Goal: Use online tool/utility: Utilize a website feature to perform a specific function

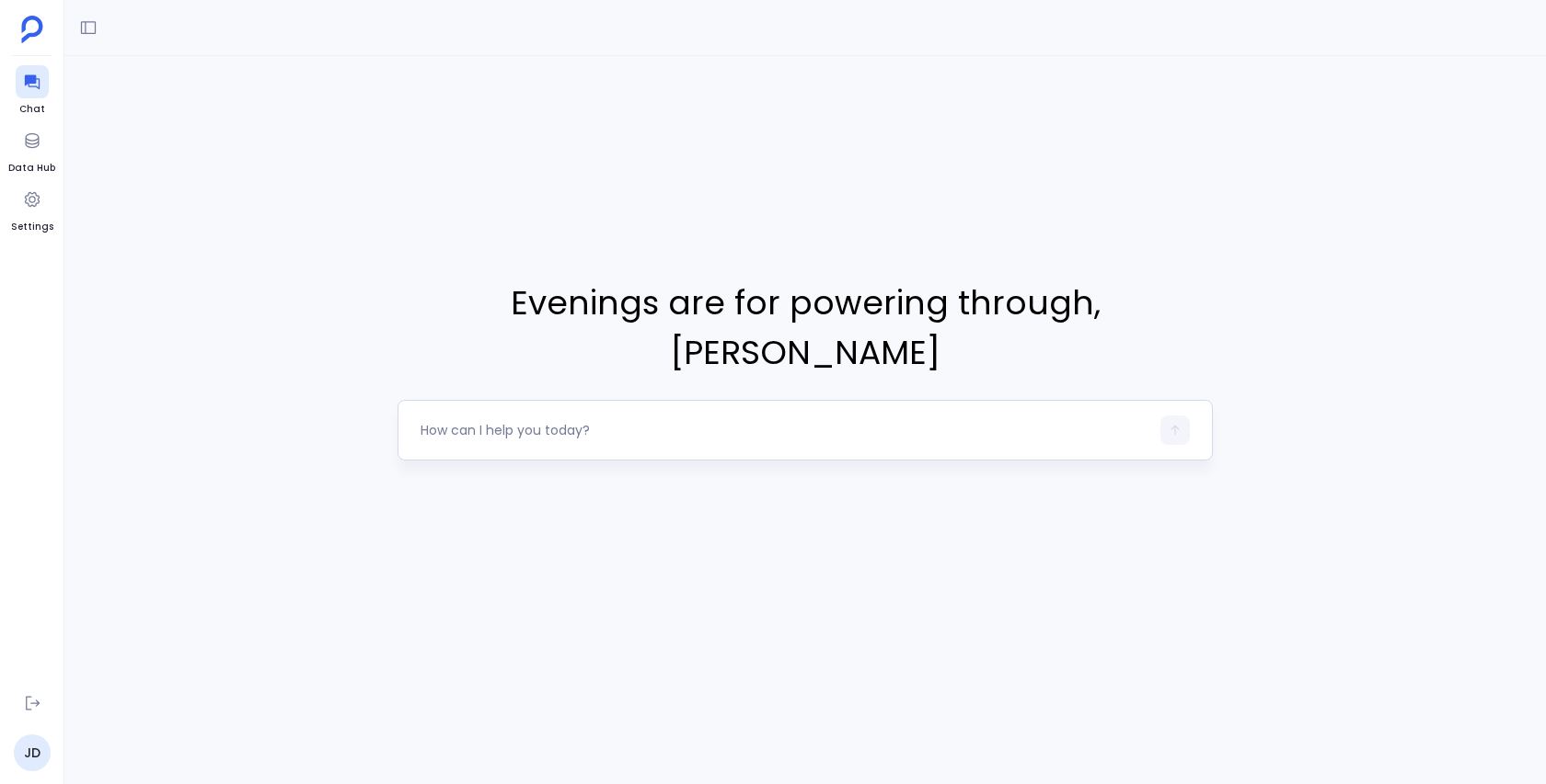
click at [550, 427] on div at bounding box center [804, 430] width 815 height 61
click at [508, 416] on div at bounding box center [784, 431] width 729 height 30
click at [542, 419] on div at bounding box center [784, 431] width 729 height 30
click at [488, 421] on textarea at bounding box center [784, 430] width 729 height 18
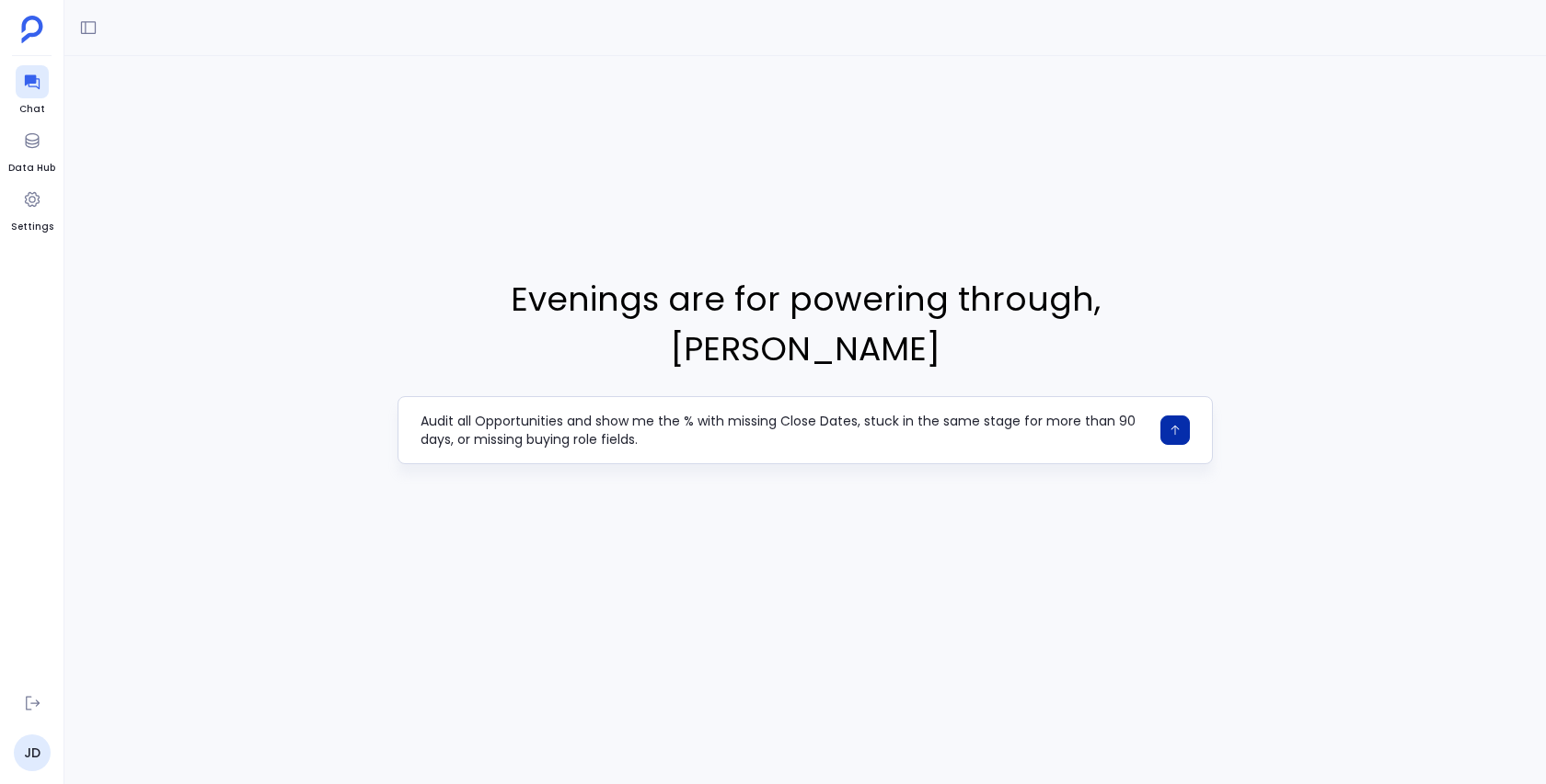
type textarea "Audit all Opportunities and show me the % with missing Close Dates, stuck in th…"
click at [1167, 416] on button "button" at bounding box center [1176, 431] width 30 height 30
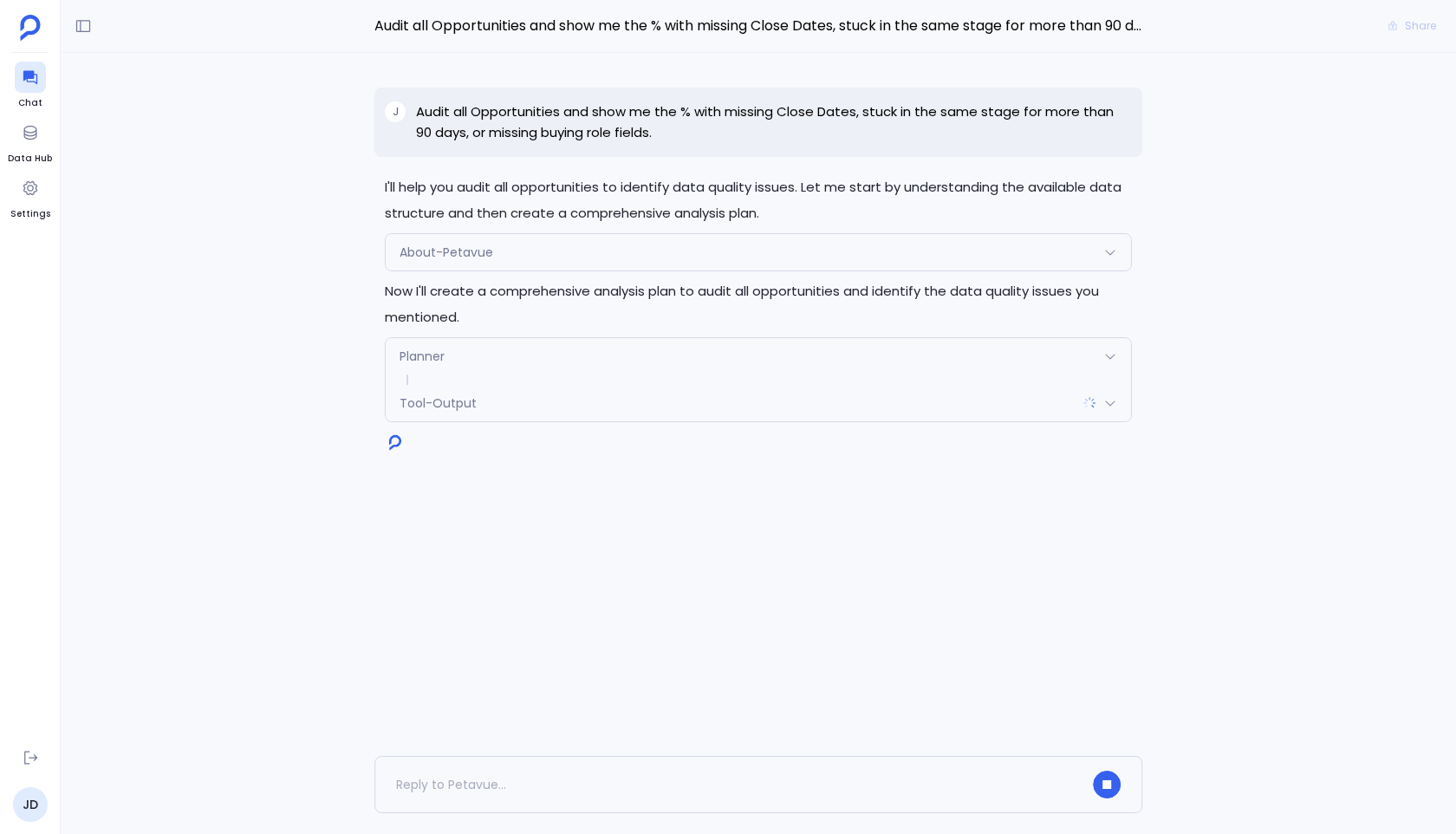
click at [1111, 406] on icon at bounding box center [1110, 402] width 14 height 14
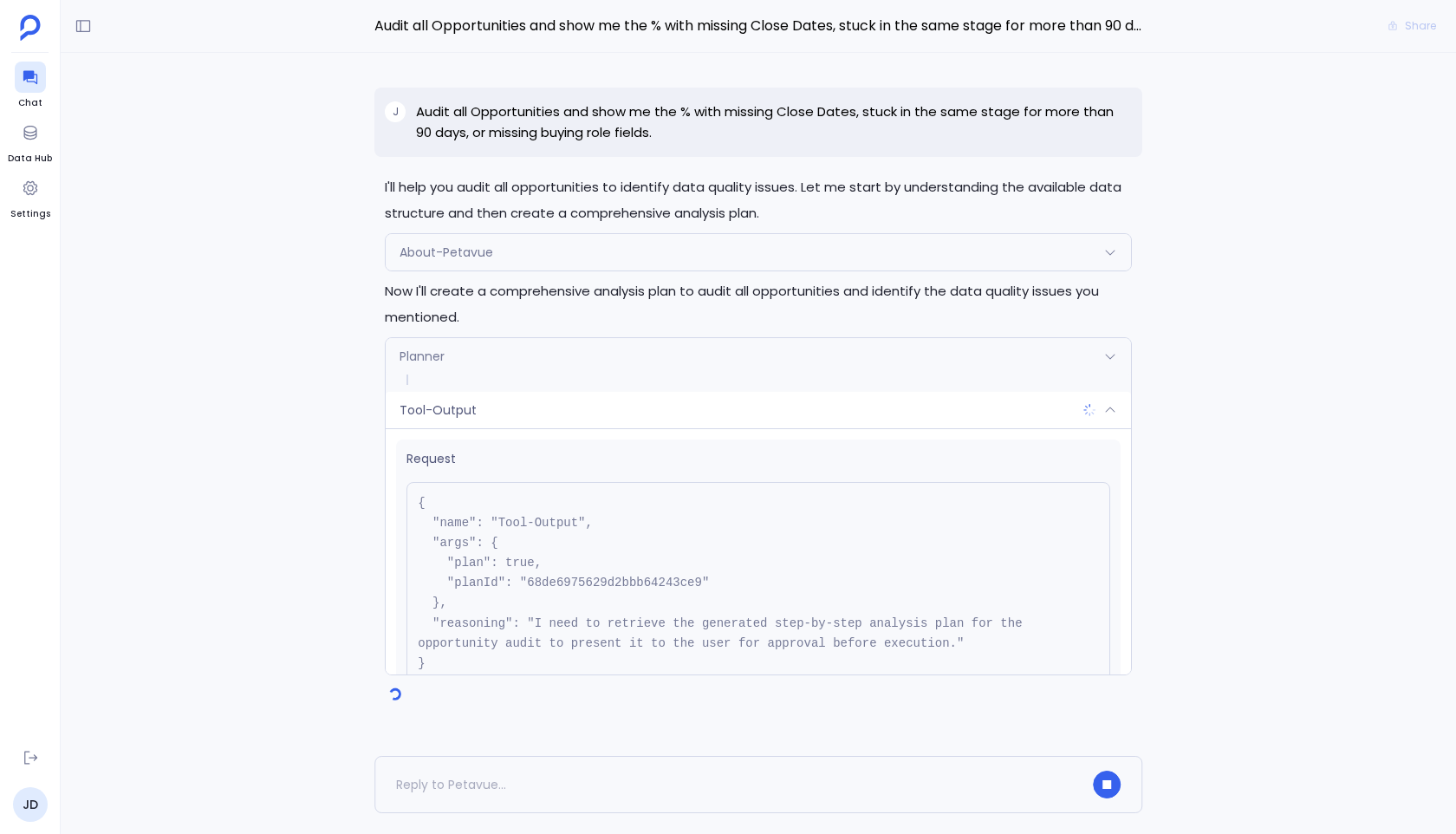
click at [1111, 406] on icon at bounding box center [1110, 410] width 14 height 14
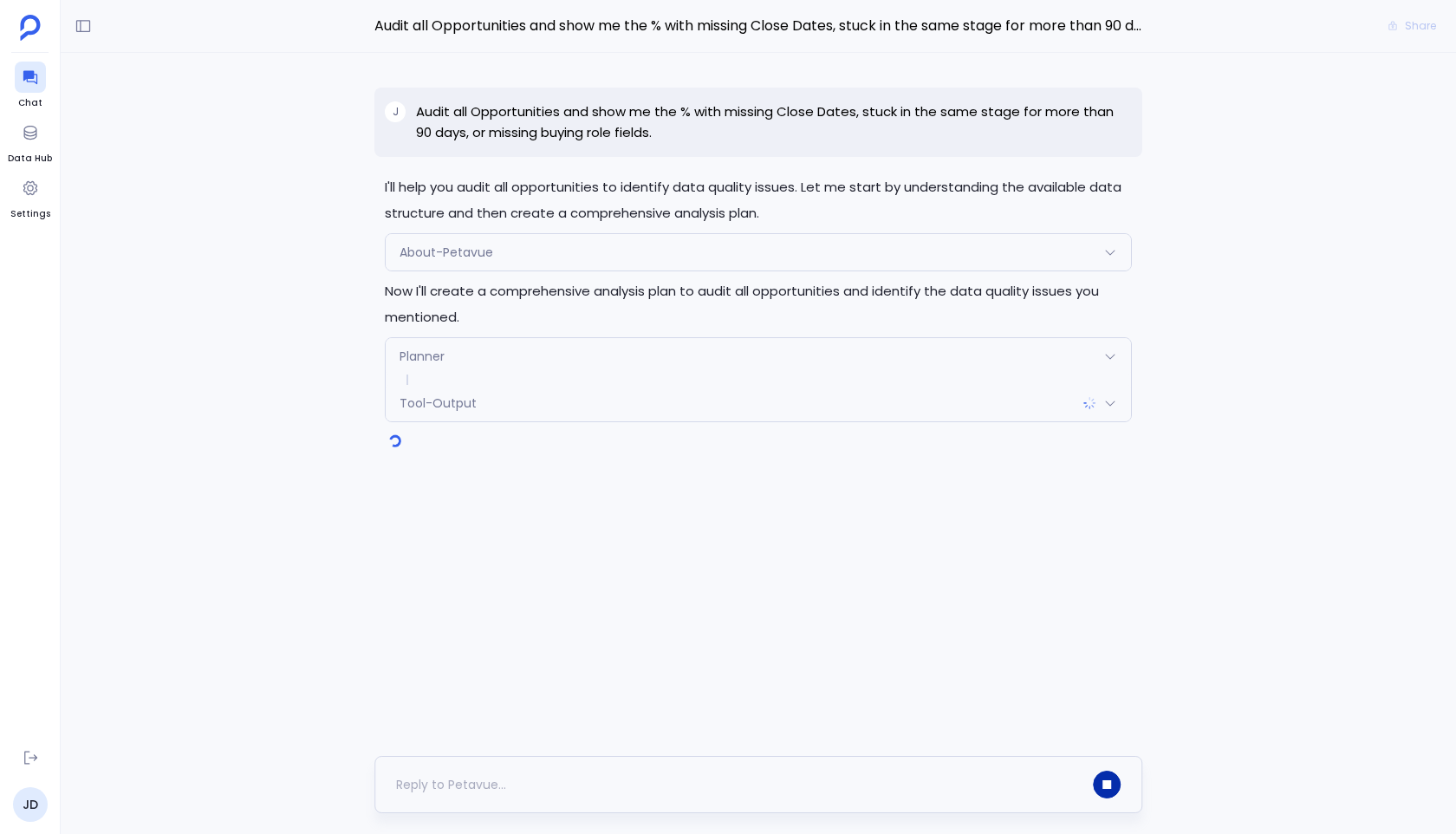
click at [1116, 738] on button "button" at bounding box center [1107, 785] width 28 height 28
click at [1087, 405] on icon at bounding box center [1089, 402] width 14 height 14
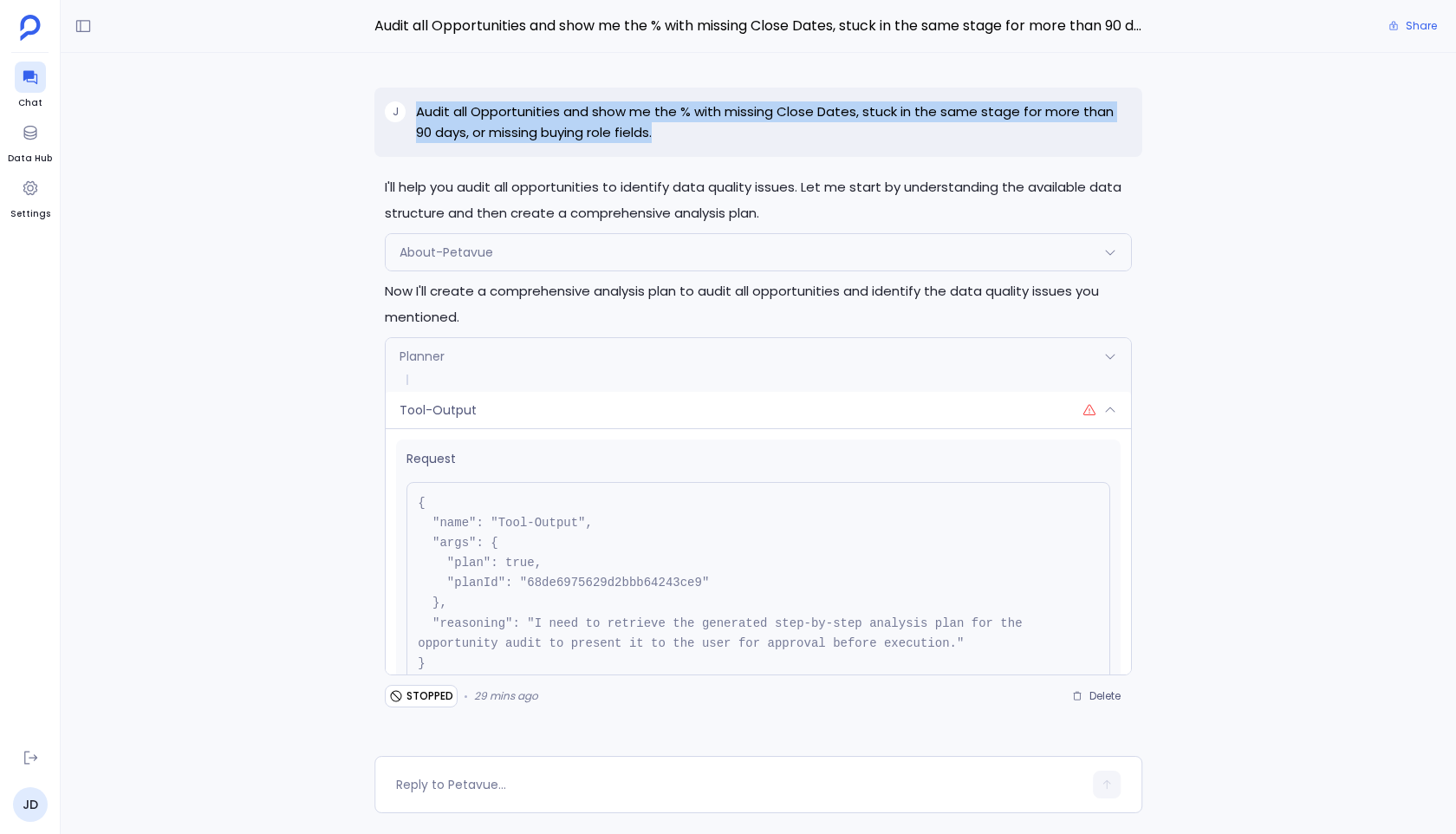
drag, startPoint x: 420, startPoint y: 108, endPoint x: 683, endPoint y: 146, distance: 265.7
click at [685, 148] on div "J Audit all Opportunities and show me the % with missing Close Dates, stuck in …" at bounding box center [758, 122] width 768 height 70
copy p "Audit all Opportunities and show me the % with missing Close Dates, stuck in th…"
click at [43, 78] on div at bounding box center [30, 76] width 31 height 31
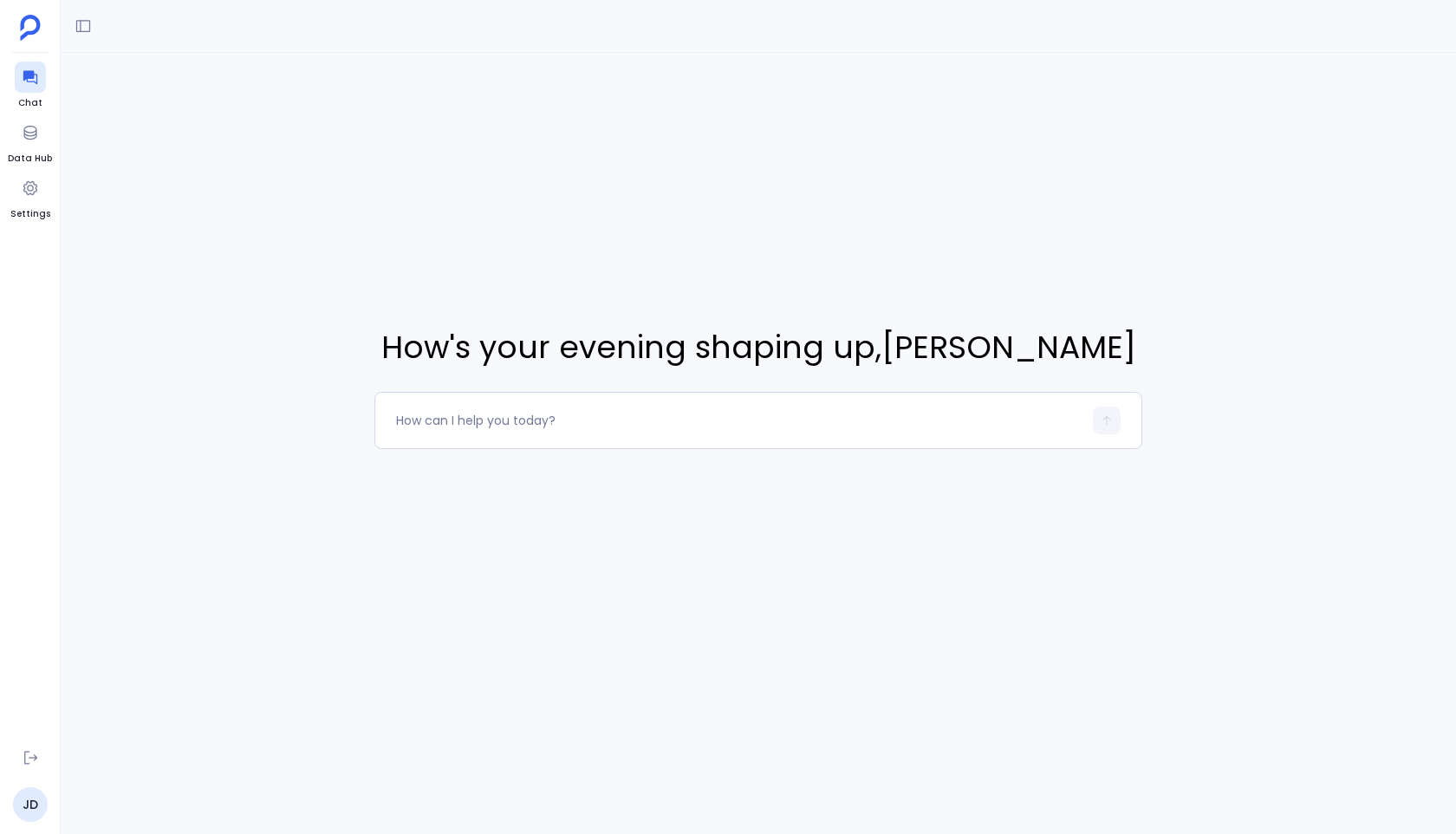
click at [428, 453] on div "How's your evening shaping up , John Doe" at bounding box center [759, 386] width 1395 height 668
click at [474, 421] on textarea at bounding box center [739, 420] width 686 height 17
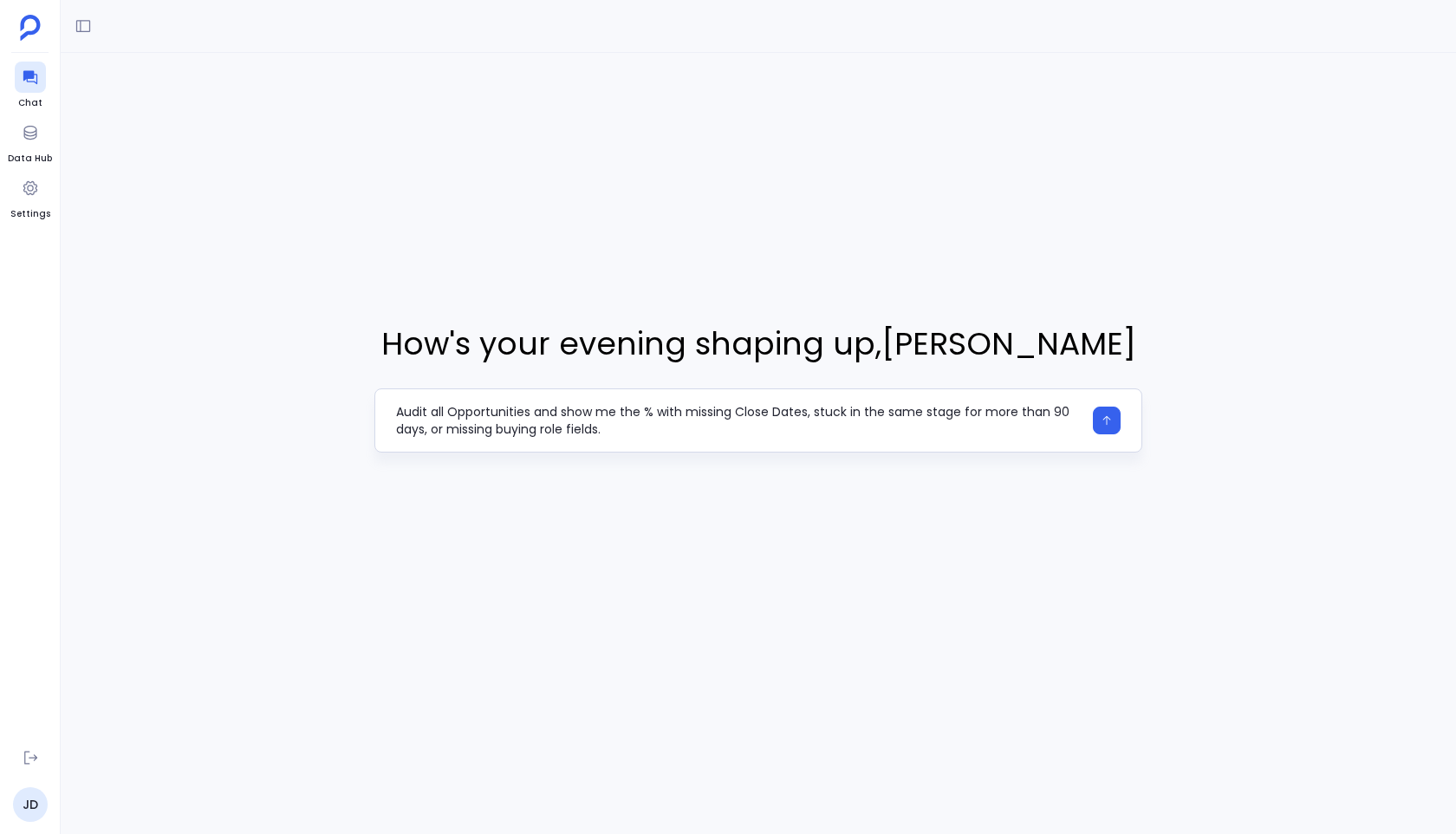
drag, startPoint x: 1066, startPoint y: 415, endPoint x: 1043, endPoint y: 414, distance: 23.0
click at [1043, 414] on textarea "Audit all Opportunities and show me the % with missing Close Dates, stuck in th…" at bounding box center [739, 420] width 686 height 35
type textarea "Audit all Opportunities and show me the % with missing Close Dates, stuck in th…"
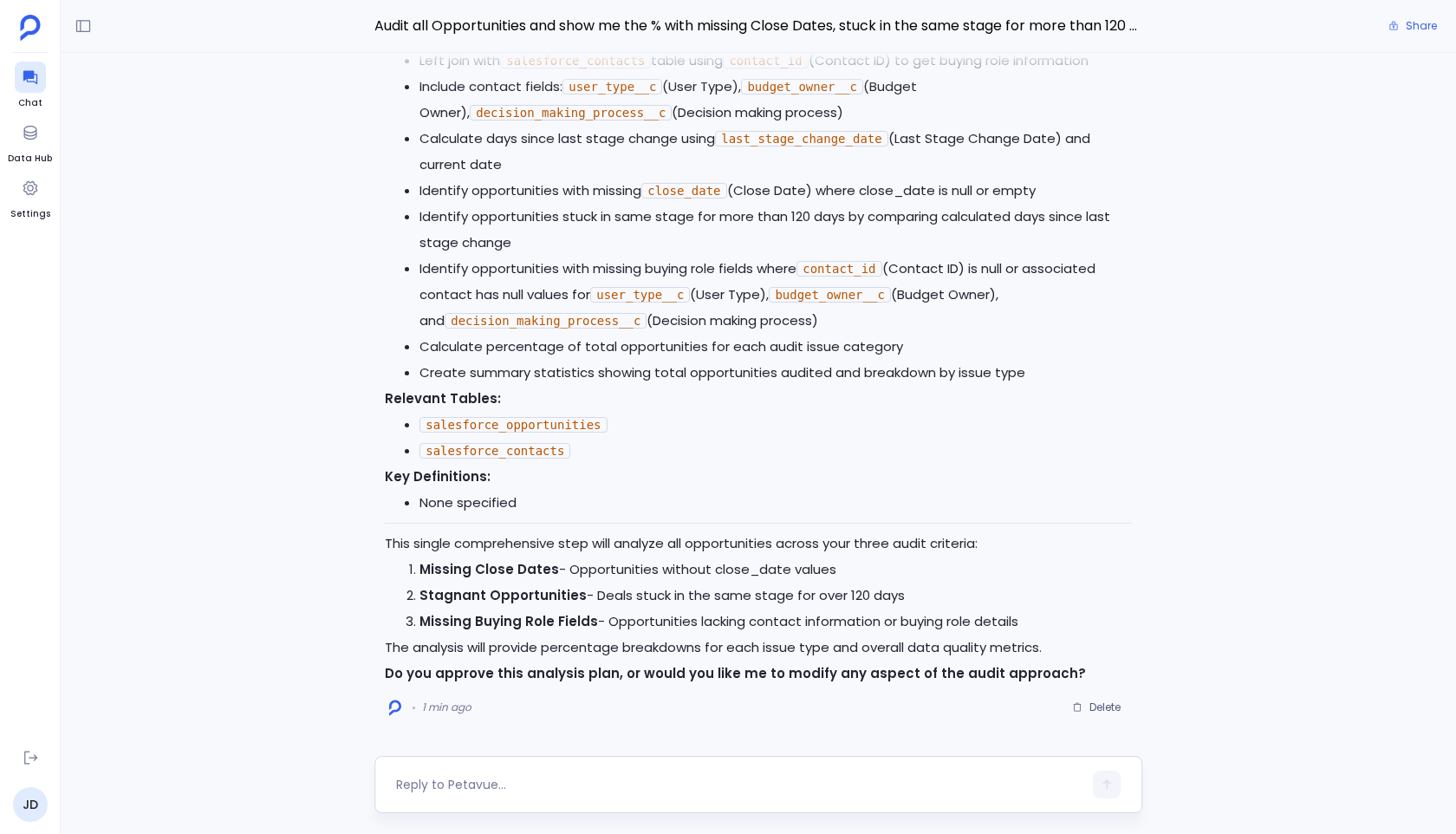
click at [852, 738] on textarea at bounding box center [739, 784] width 686 height 17
type textarea "approved"
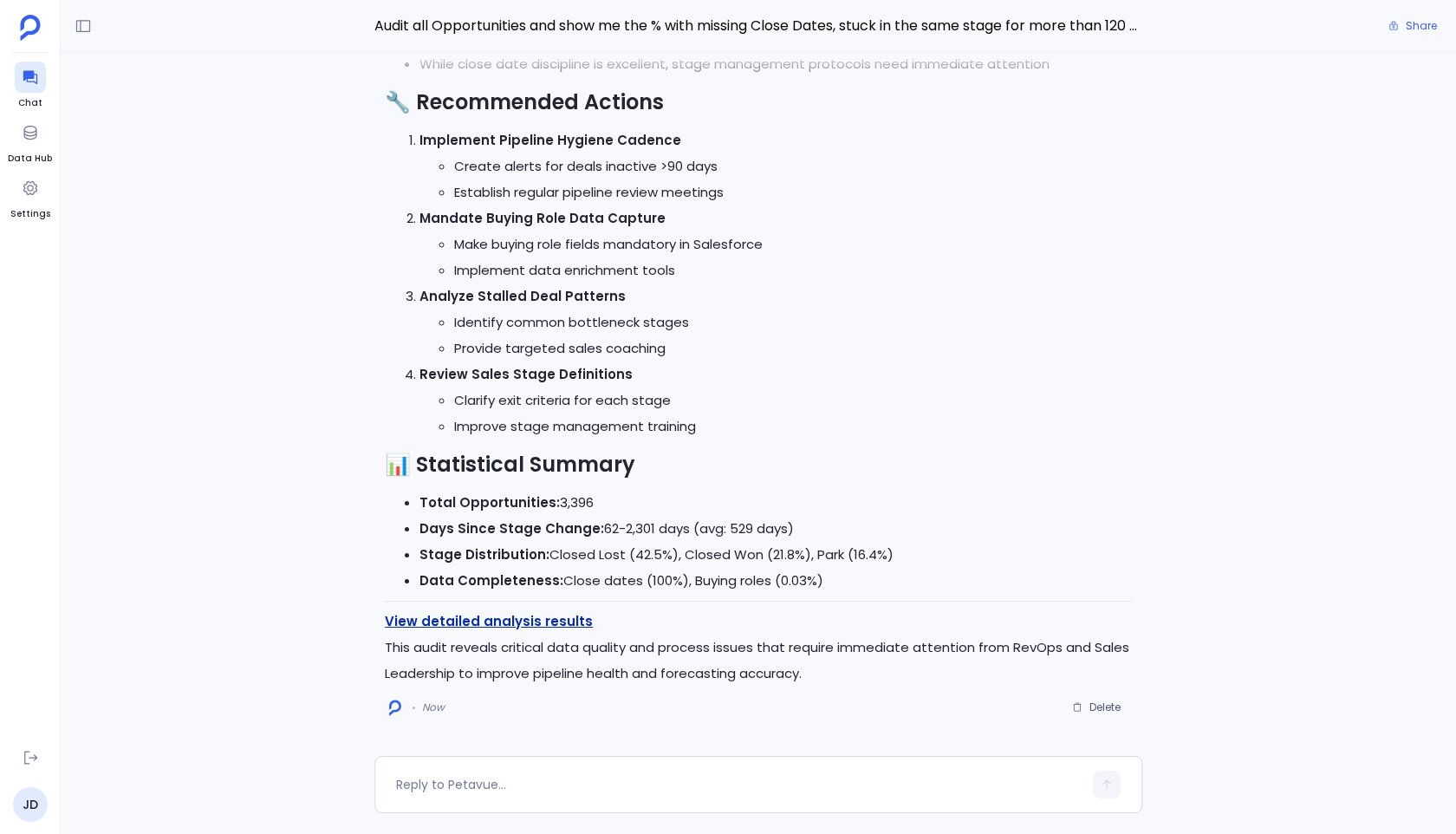
click at [560, 625] on link "View detailed analysis results" at bounding box center [488, 621] width 208 height 18
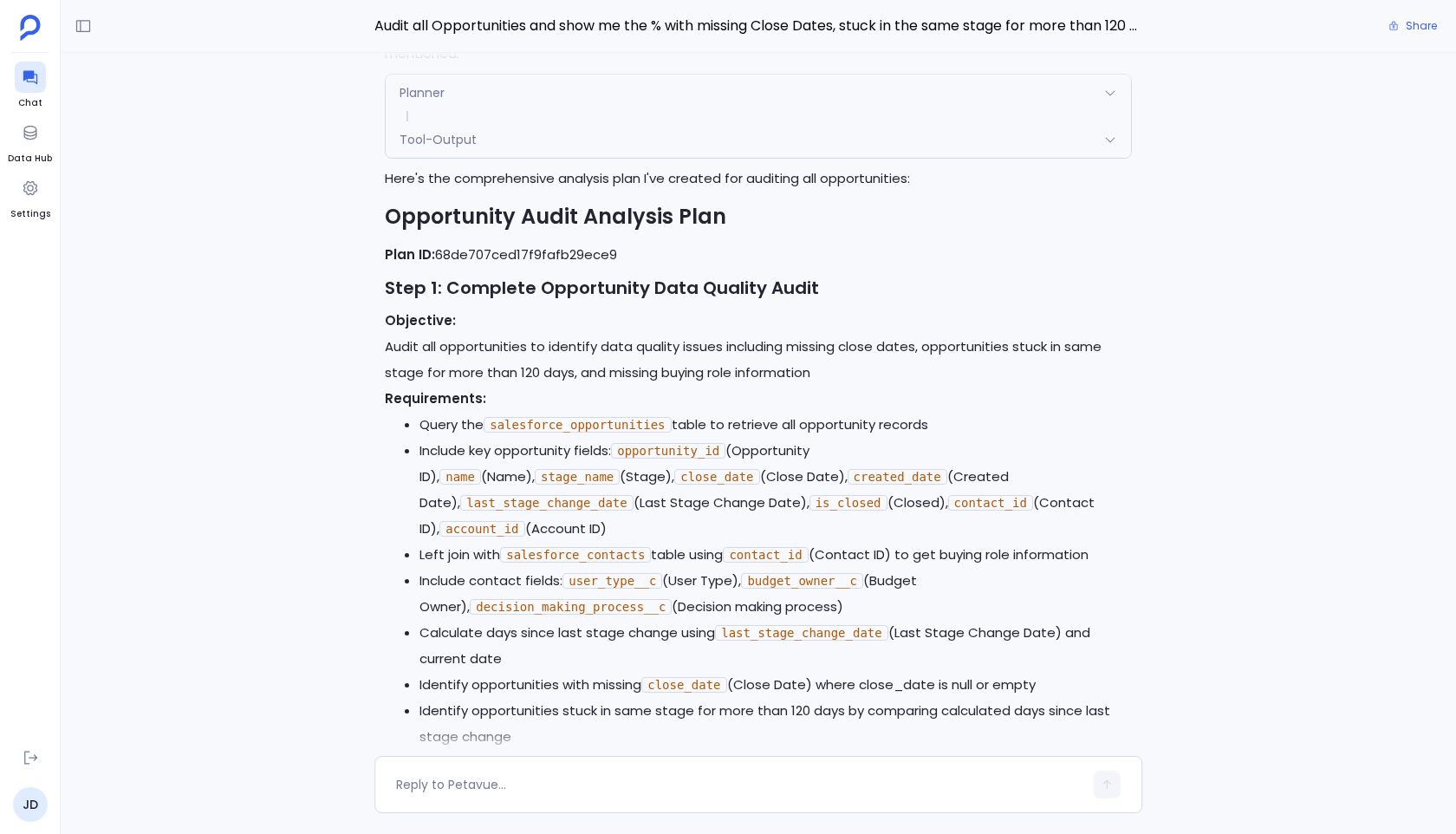
scroll to position [-2562, 0]
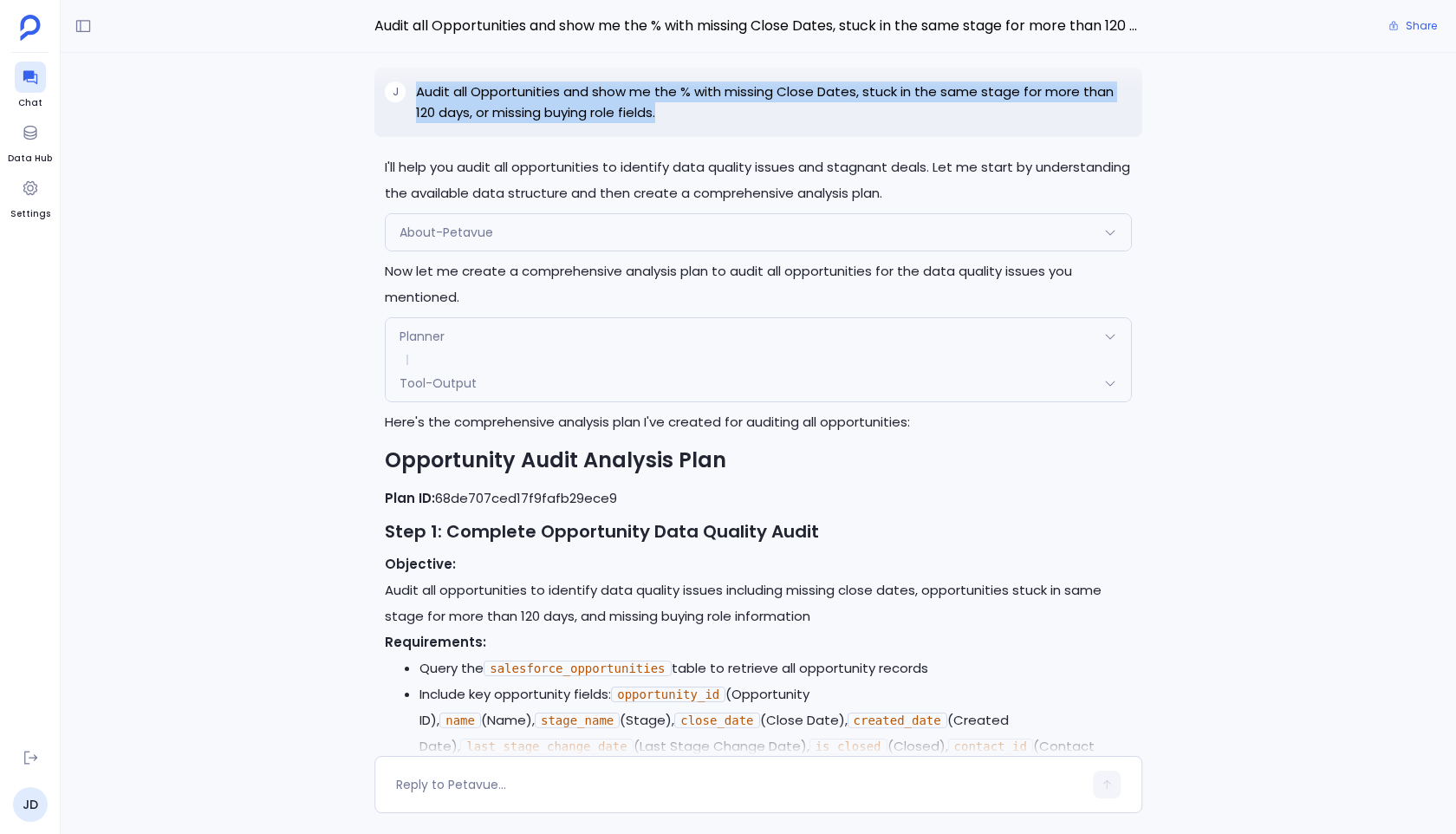
drag, startPoint x: 689, startPoint y: 134, endPoint x: 415, endPoint y: 115, distance: 274.7
click at [414, 116] on div "J Audit all Opportunities and show me the % with missing Close Dates, stuck in …" at bounding box center [758, 102] width 768 height 70
copy p "Audit all Opportunities and show me the % with missing Close Dates, stuck in th…"
click at [17, 84] on div at bounding box center [30, 76] width 31 height 31
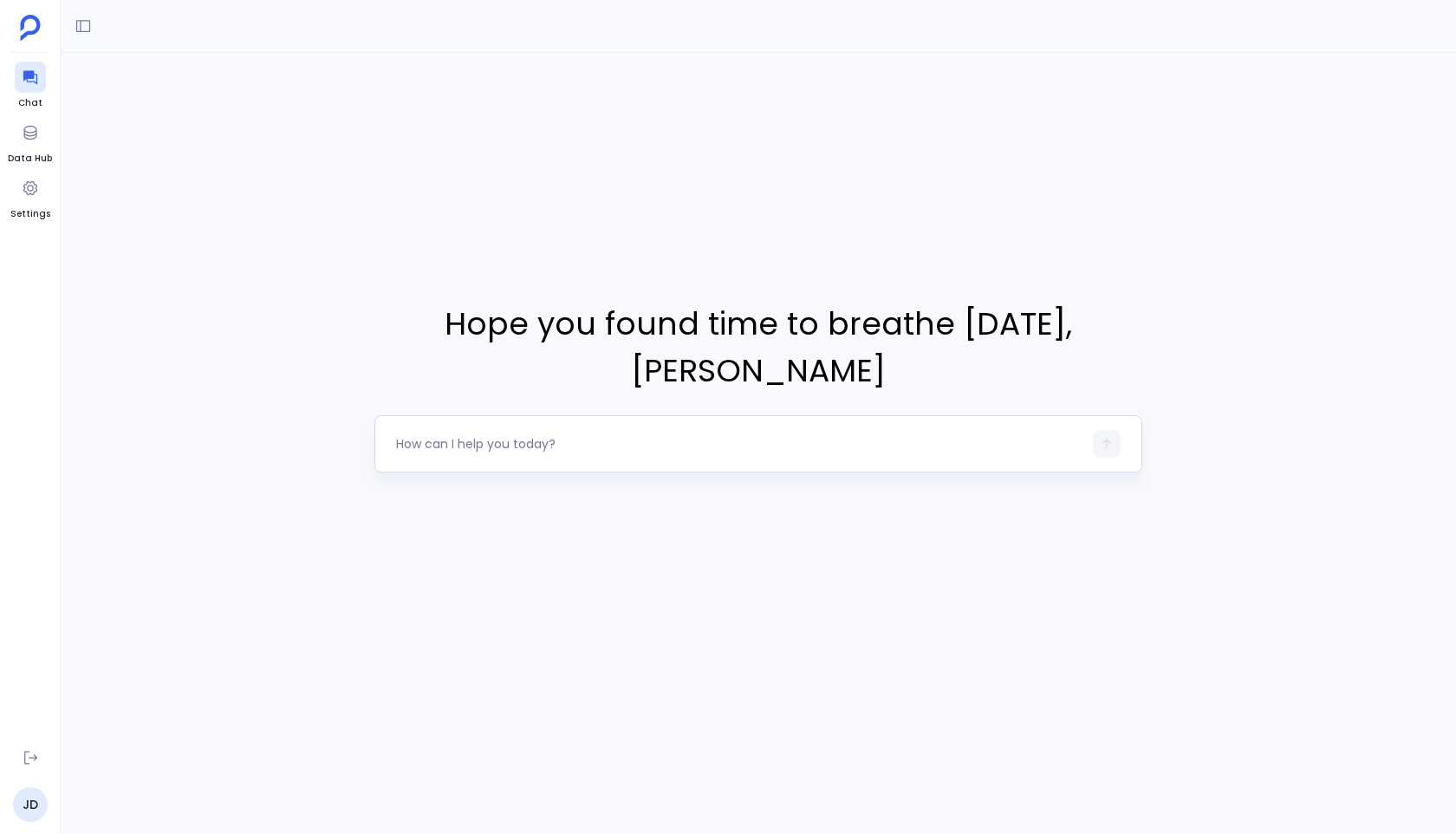
click at [549, 435] on textarea at bounding box center [739, 444] width 686 height 17
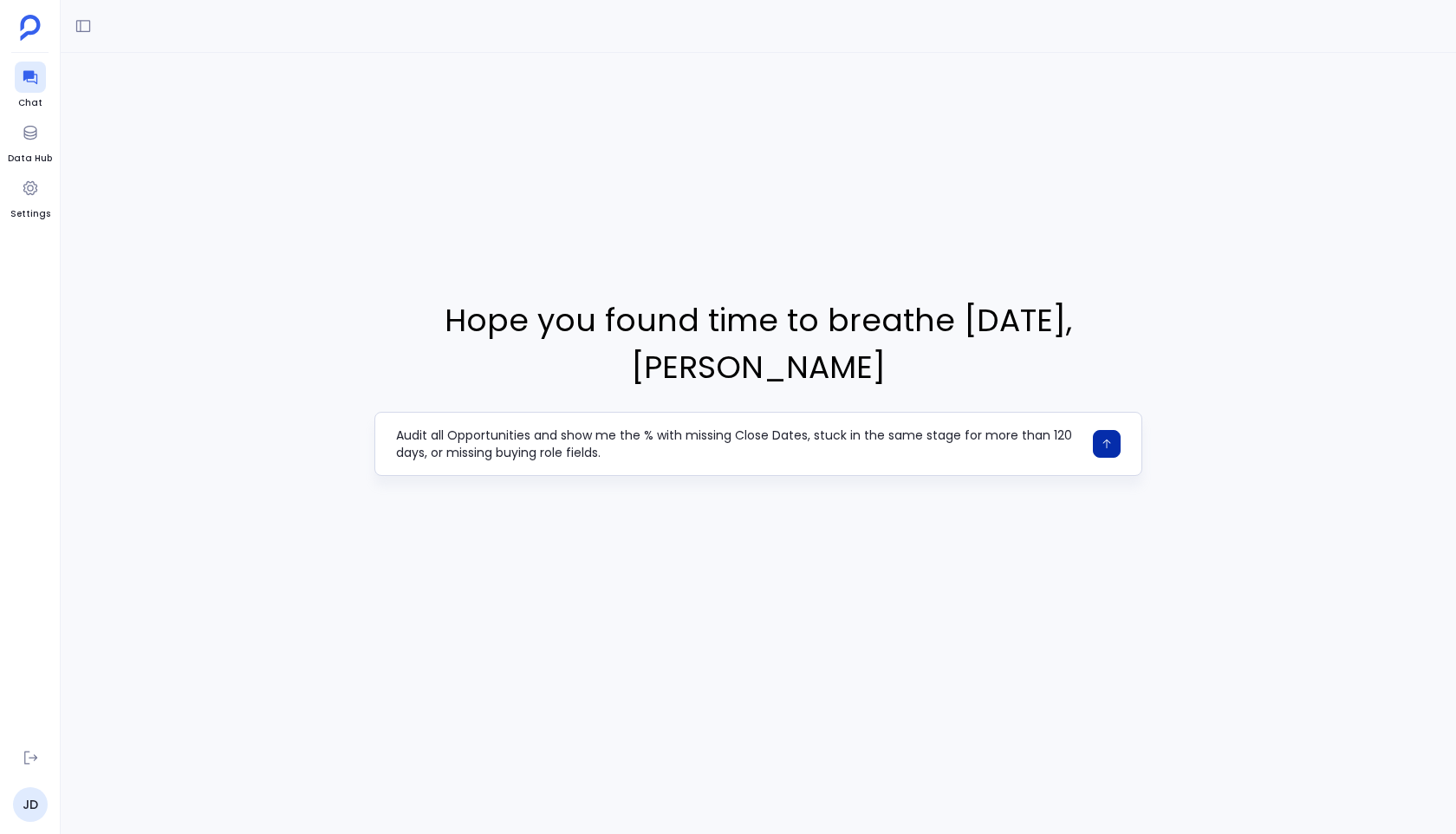
type textarea "Audit all Opportunities and show me the % with missing Close Dates, stuck in th…"
click at [1110, 438] on icon "button" at bounding box center [1106, 444] width 12 height 12
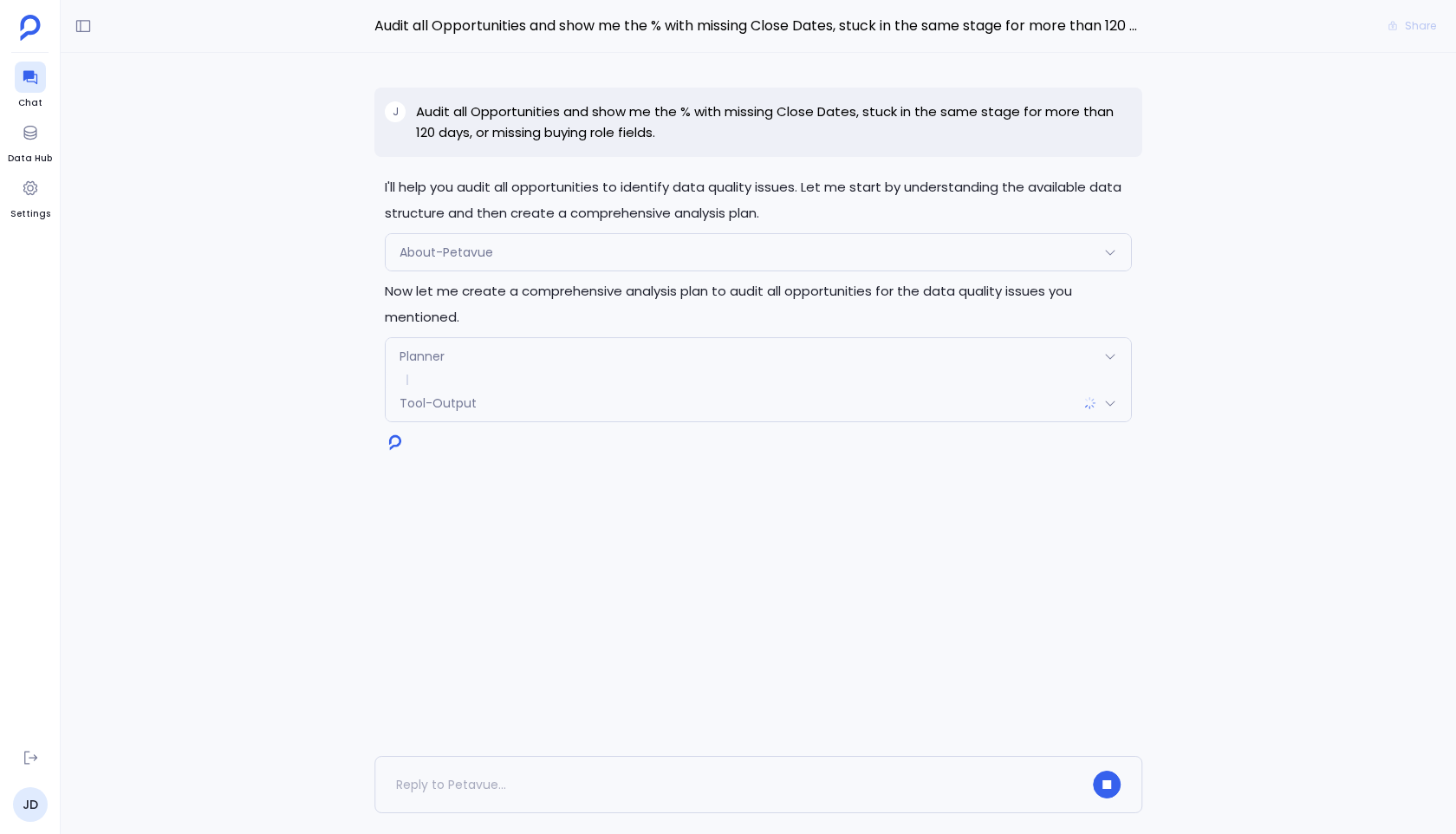
click at [1118, 411] on div "Tool-Output" at bounding box center [758, 402] width 745 height 37
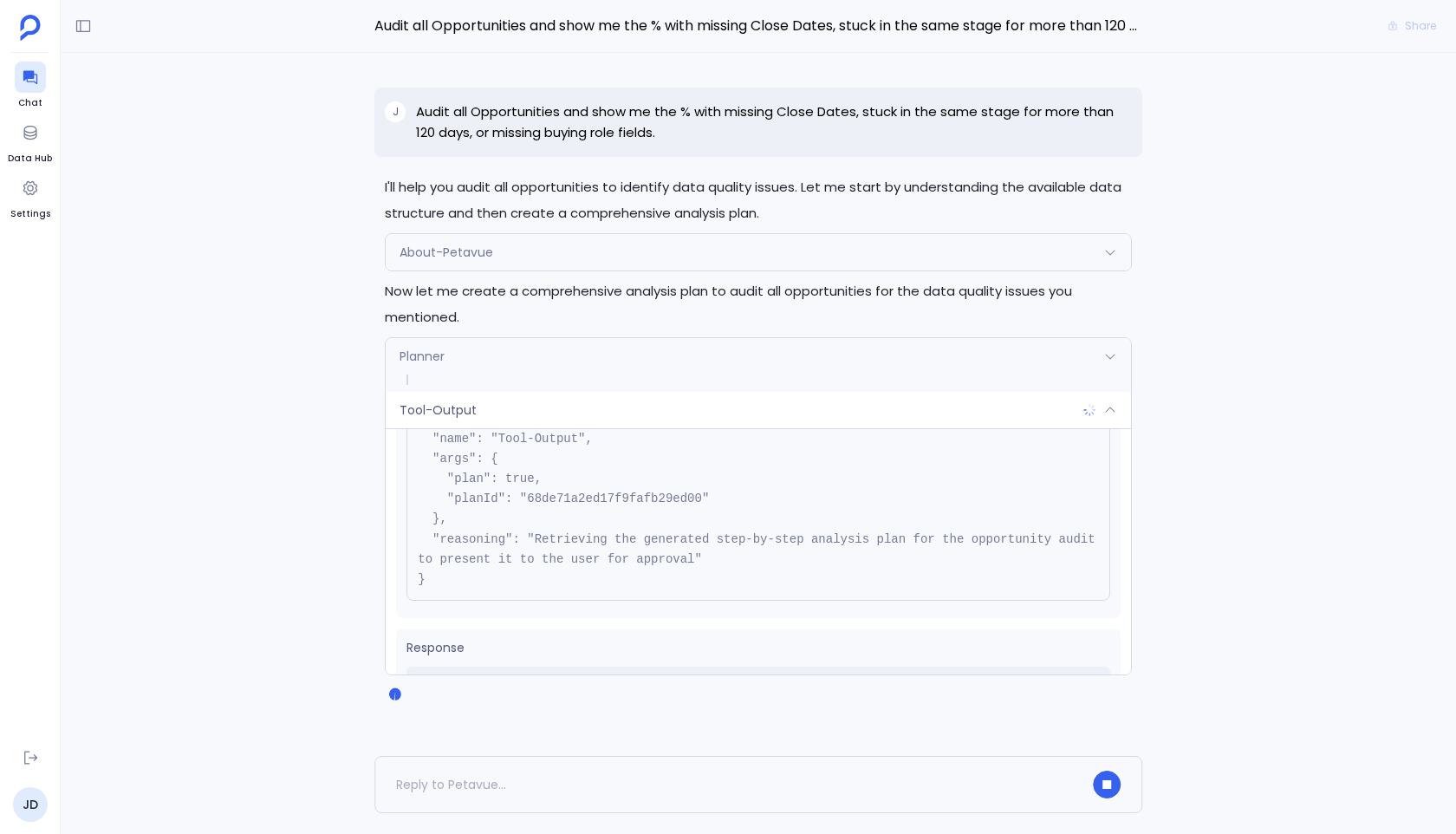
scroll to position [138, 0]
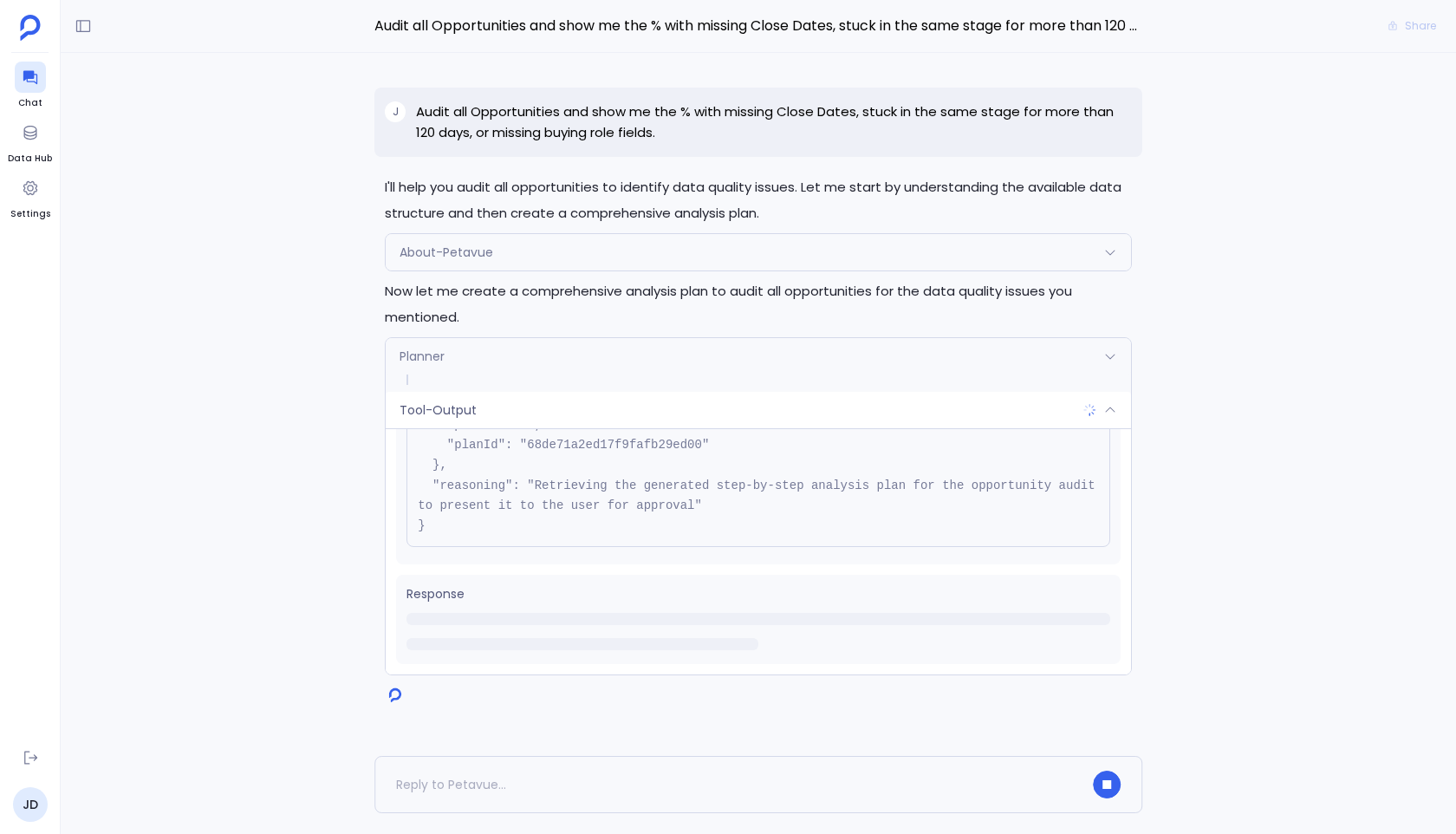
click at [1108, 408] on icon at bounding box center [1109, 409] width 9 height 6
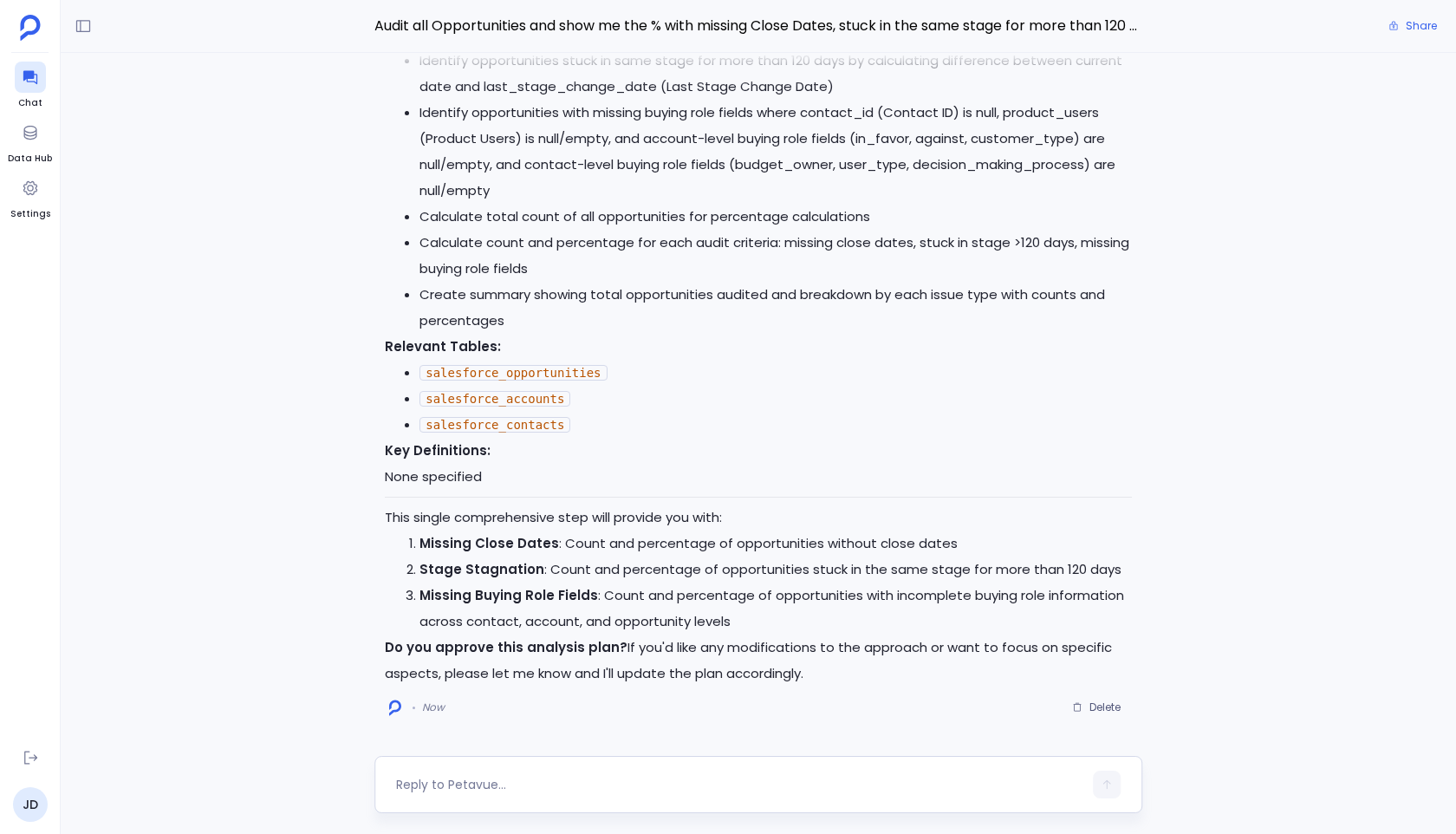
click at [776, 738] on div at bounding box center [739, 785] width 686 height 28
click at [705, 738] on textarea at bounding box center [739, 784] width 686 height 17
type textarea "approved"
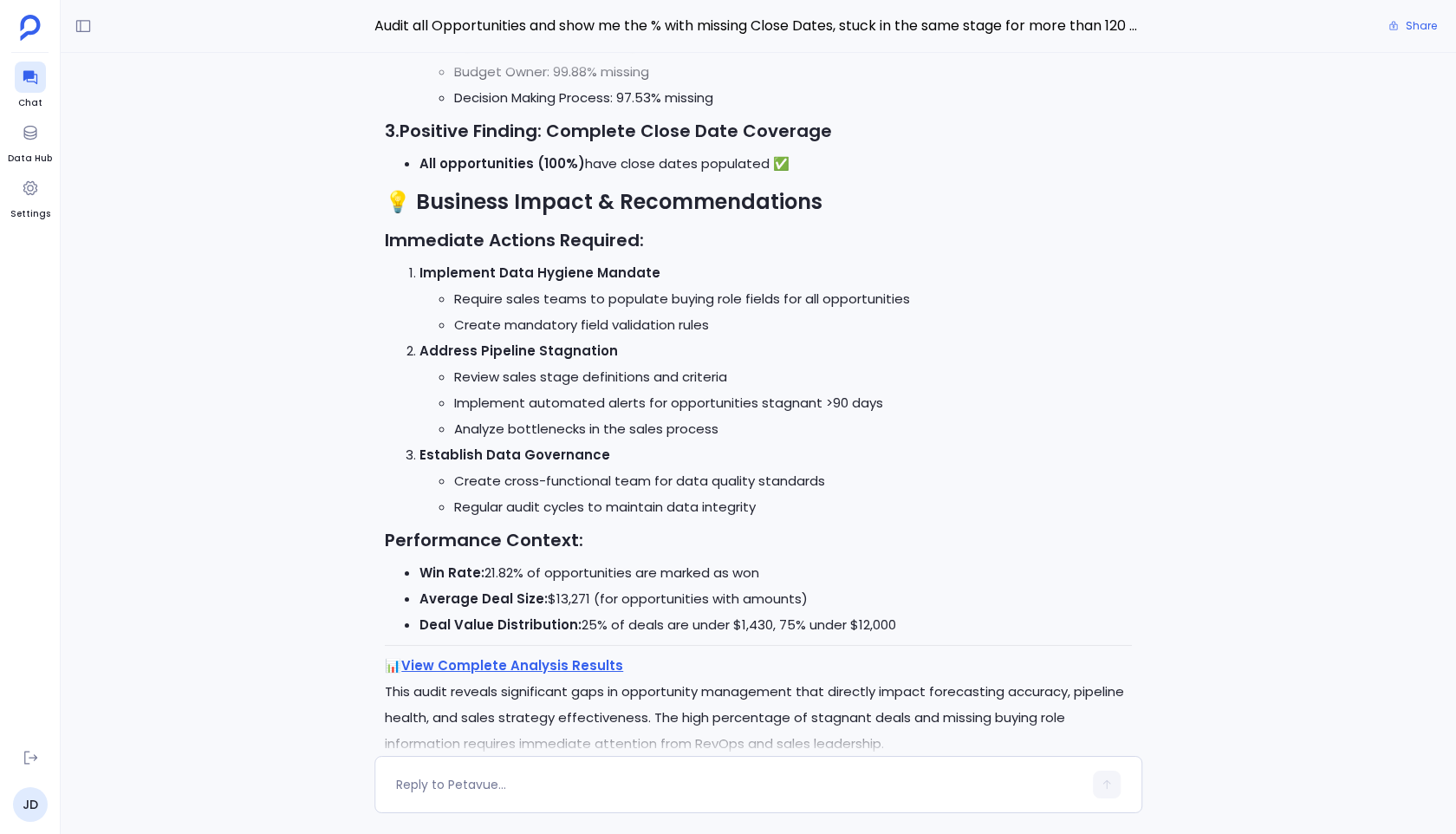
scroll to position [0, 0]
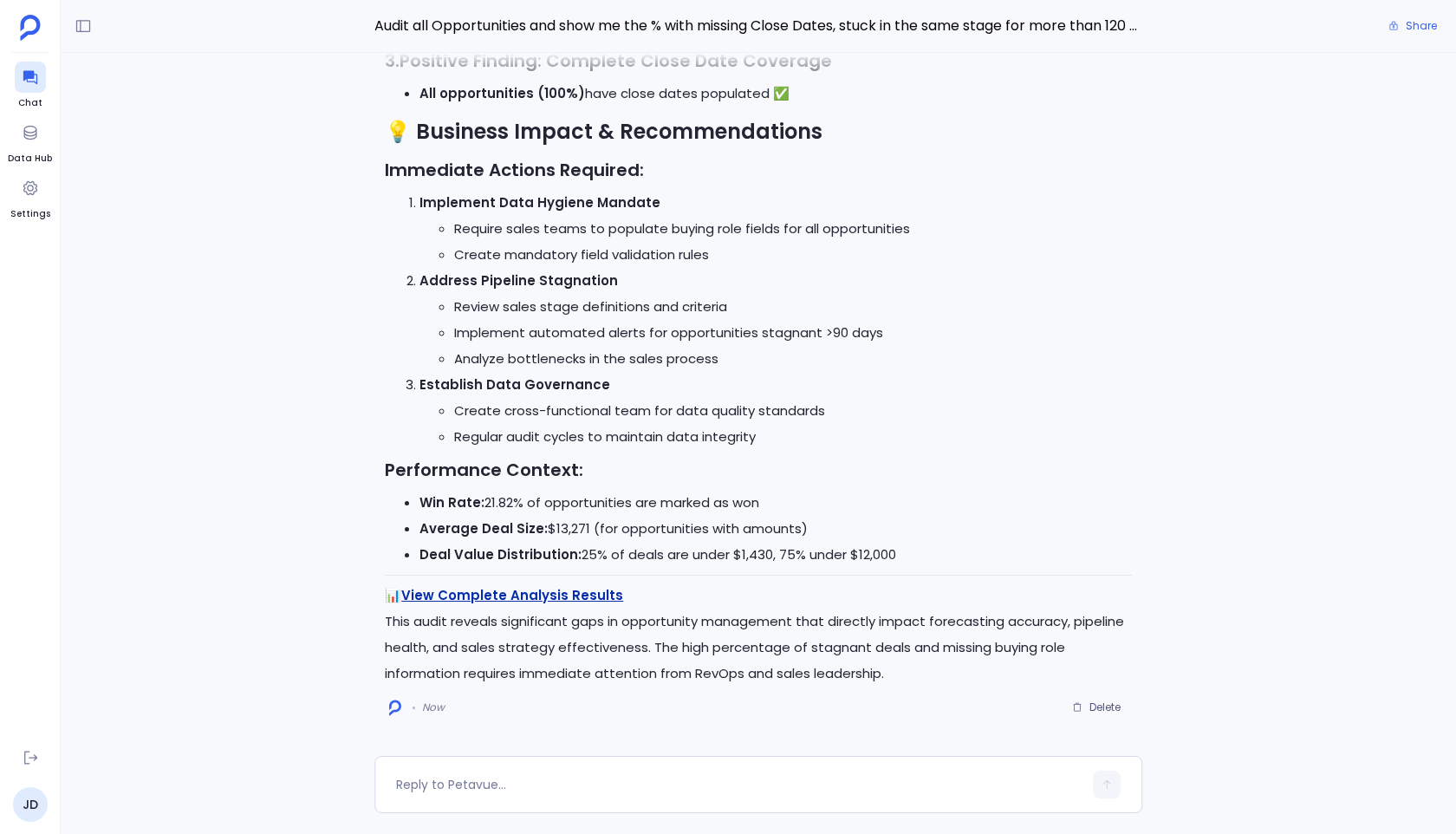
click at [581, 597] on link "View Complete Analysis Results" at bounding box center [512, 594] width 222 height 18
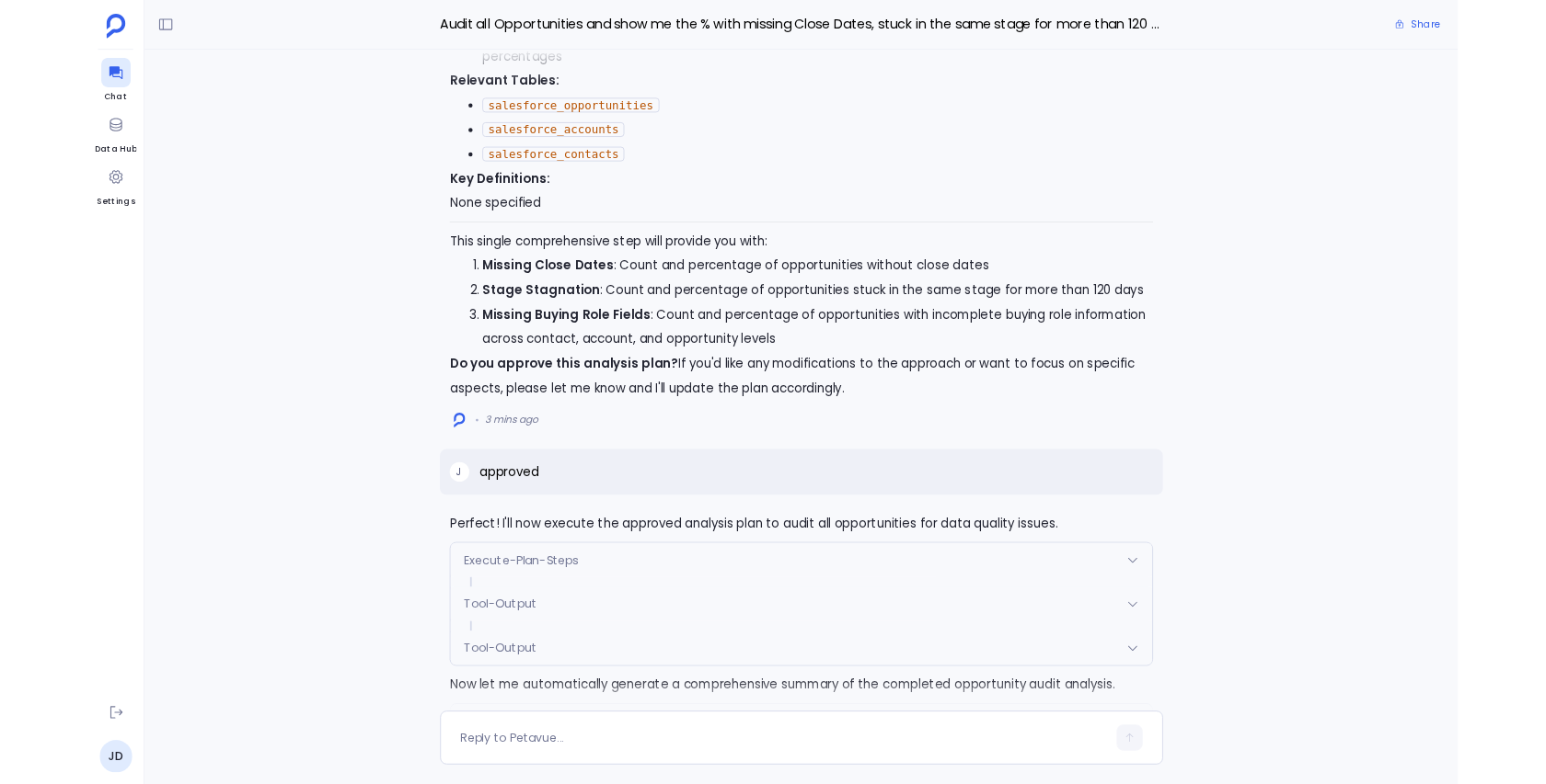
scroll to position [-1712, 0]
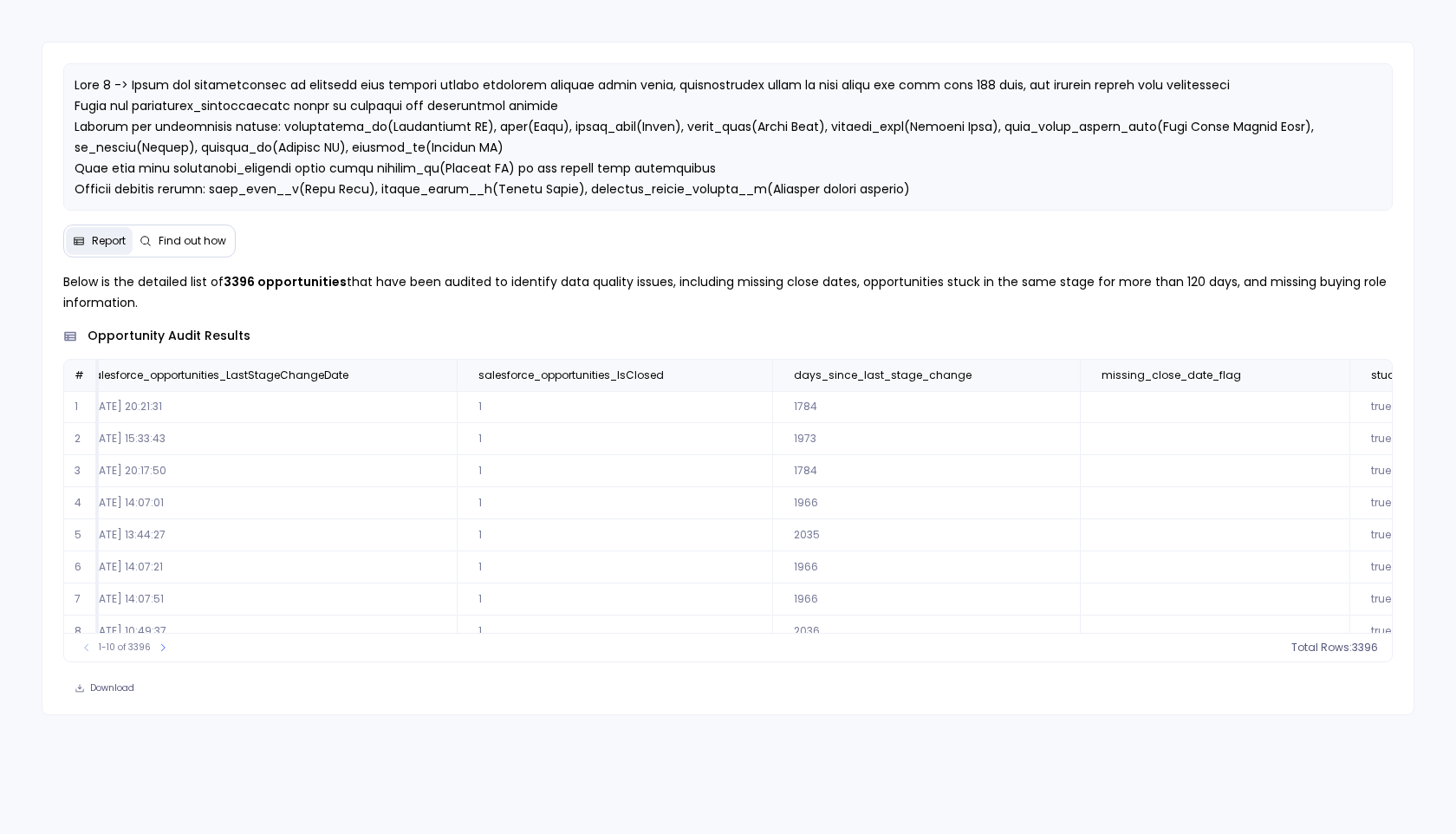
scroll to position [0, 2059]
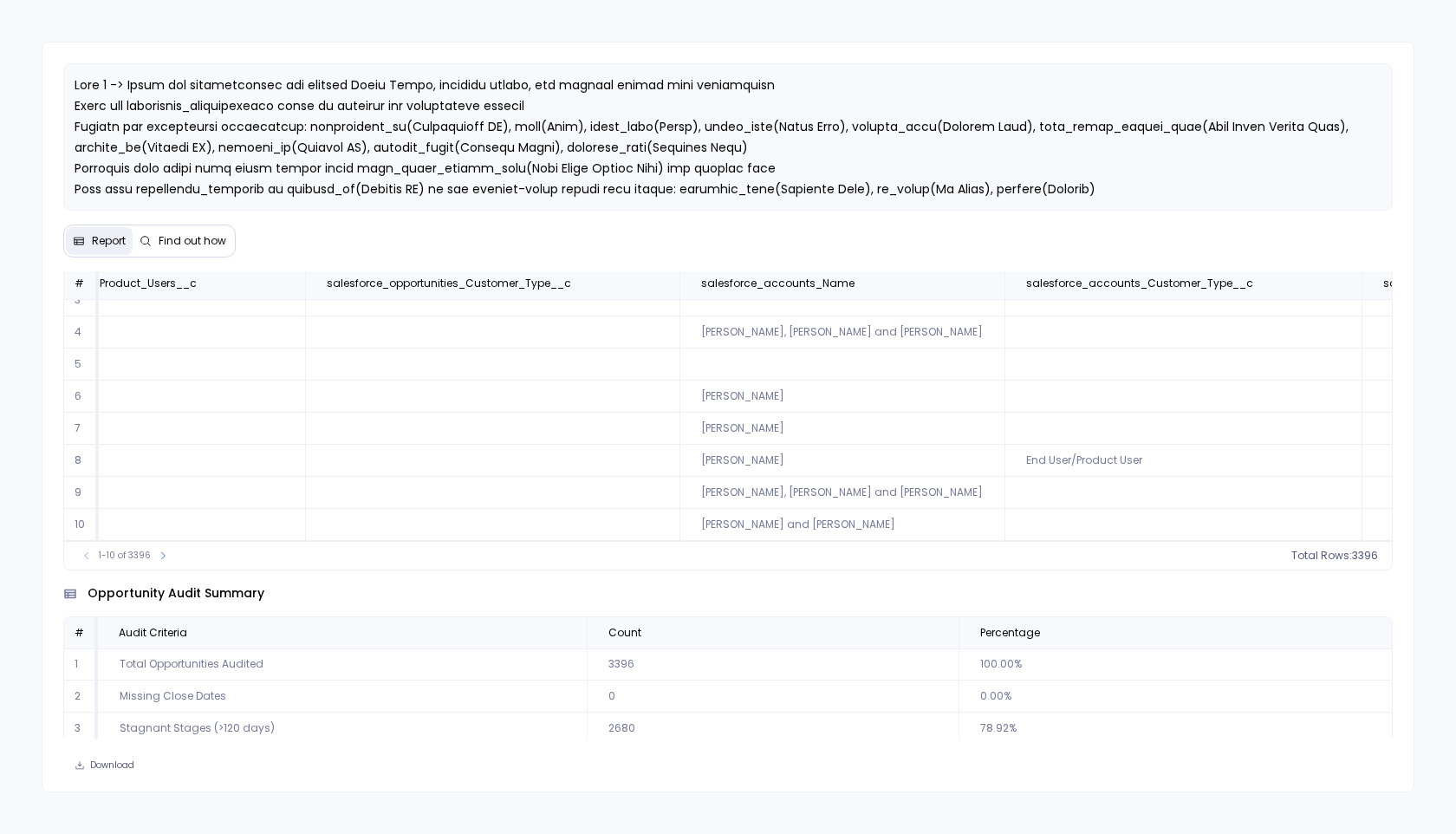
scroll to position [138, 0]
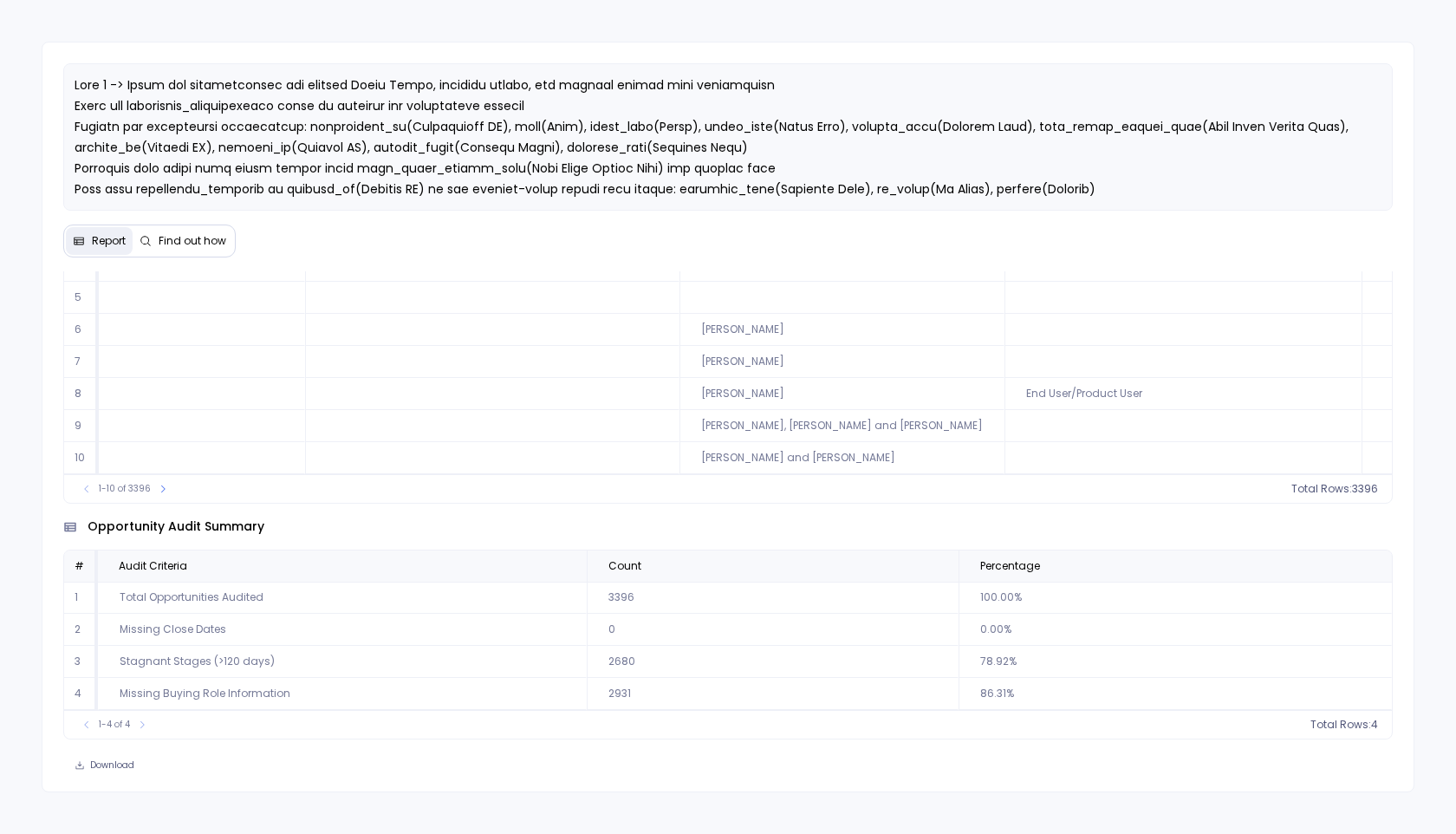
click at [164, 244] on span "Find out how" at bounding box center [193, 241] width 68 height 14
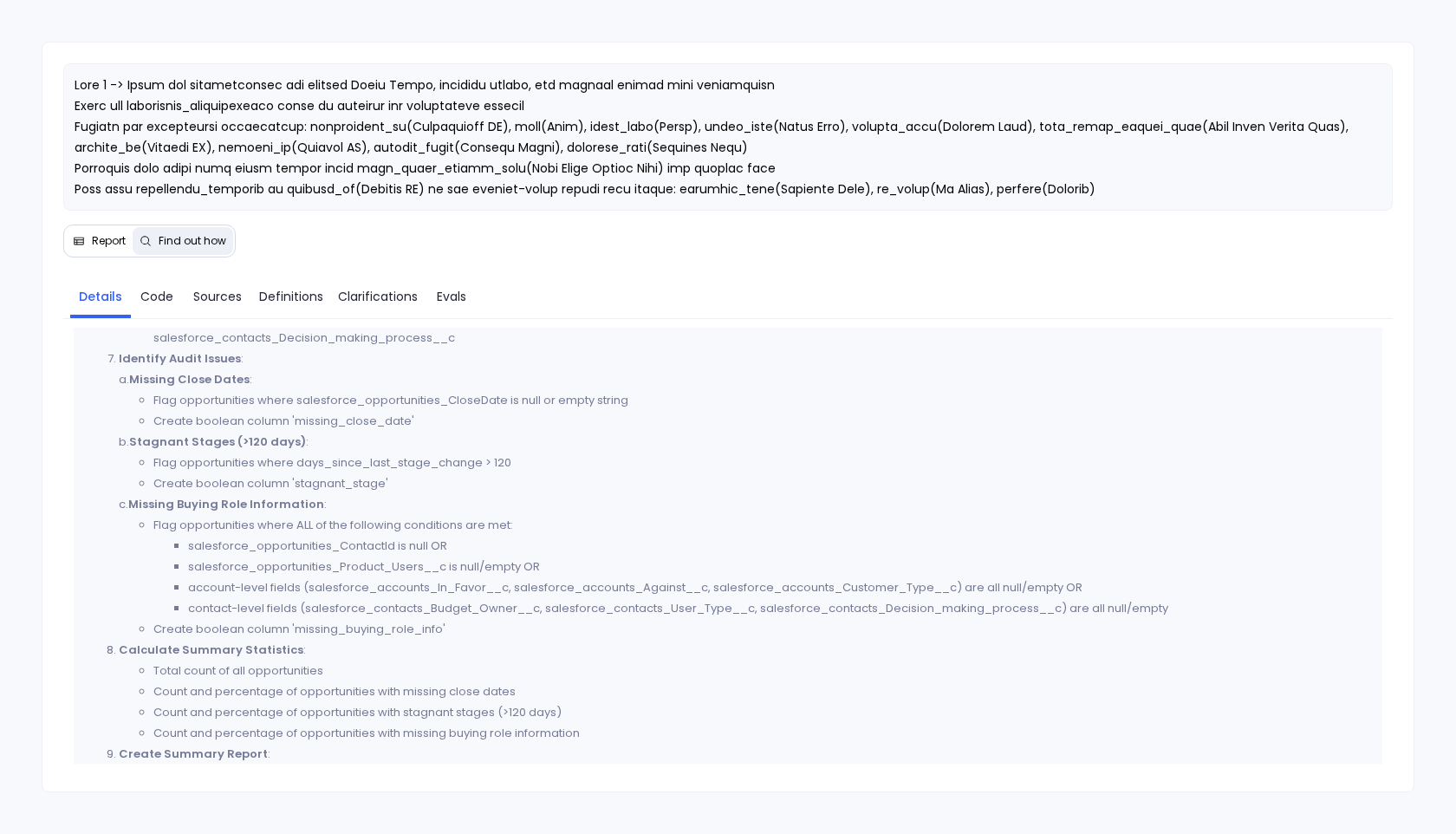
scroll to position [1361, 0]
click at [158, 298] on span "Code" at bounding box center [156, 296] width 33 height 19
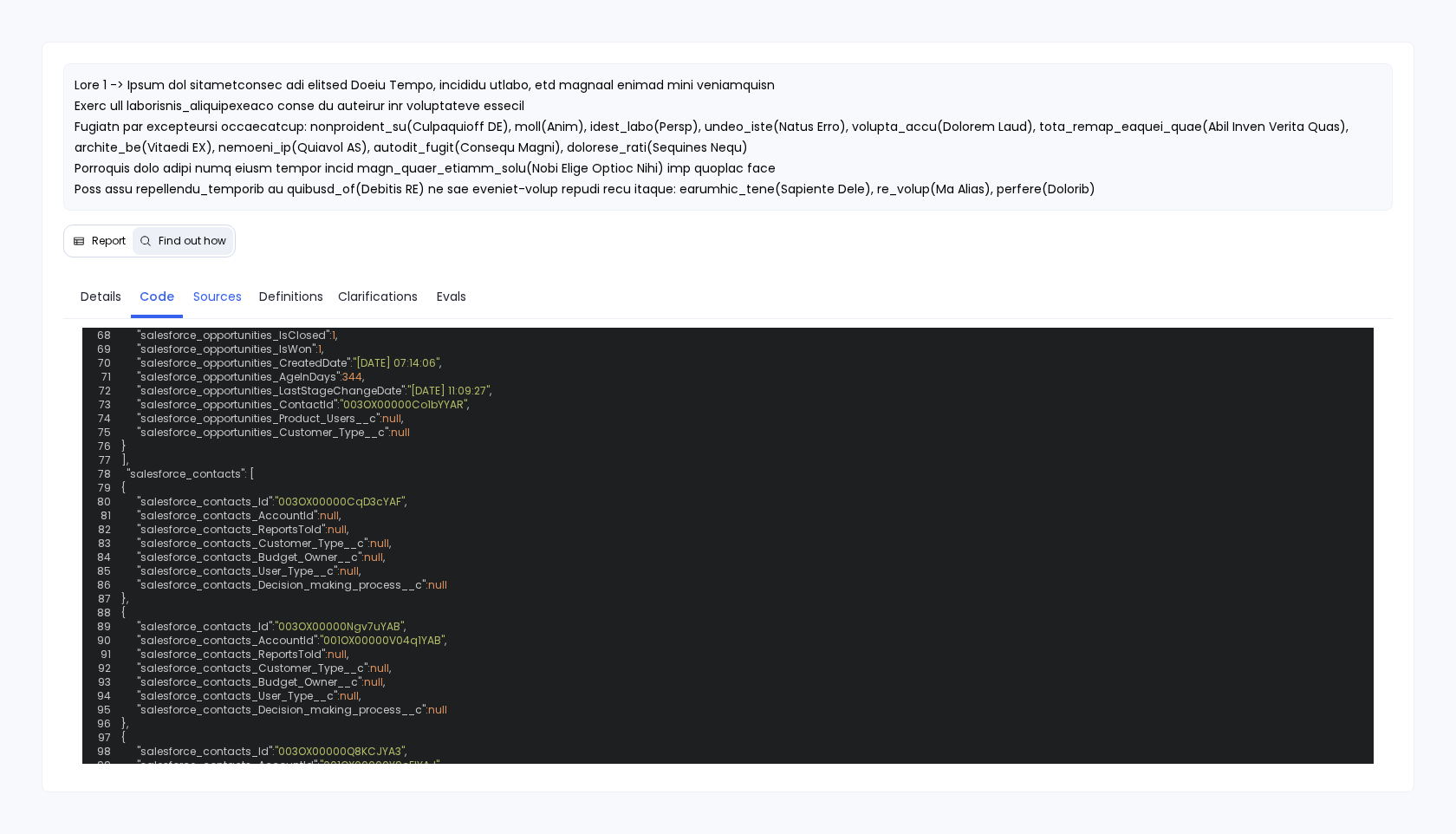
click at [206, 294] on span "Sources" at bounding box center [218, 296] width 49 height 19
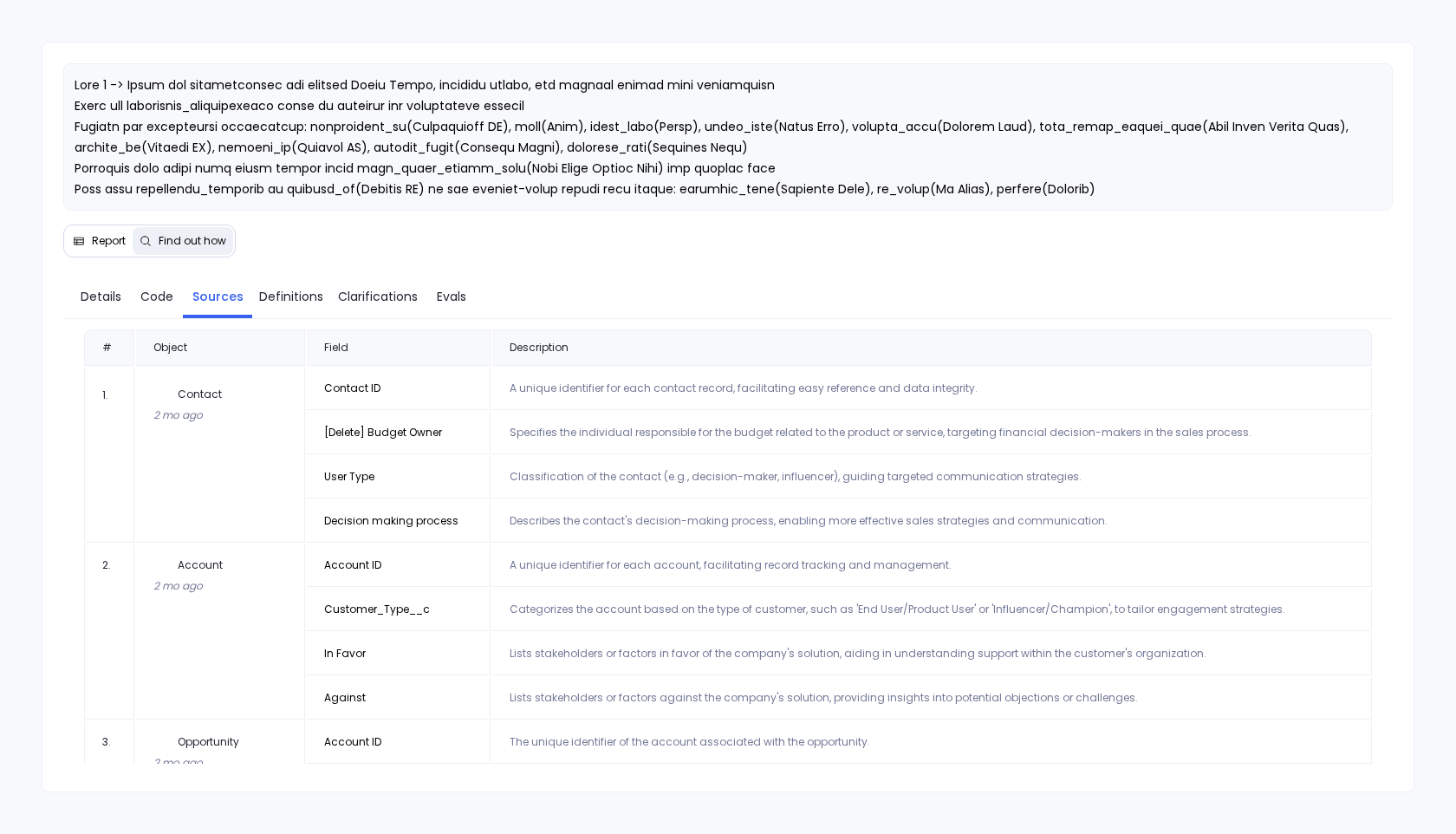
scroll to position [233, 0]
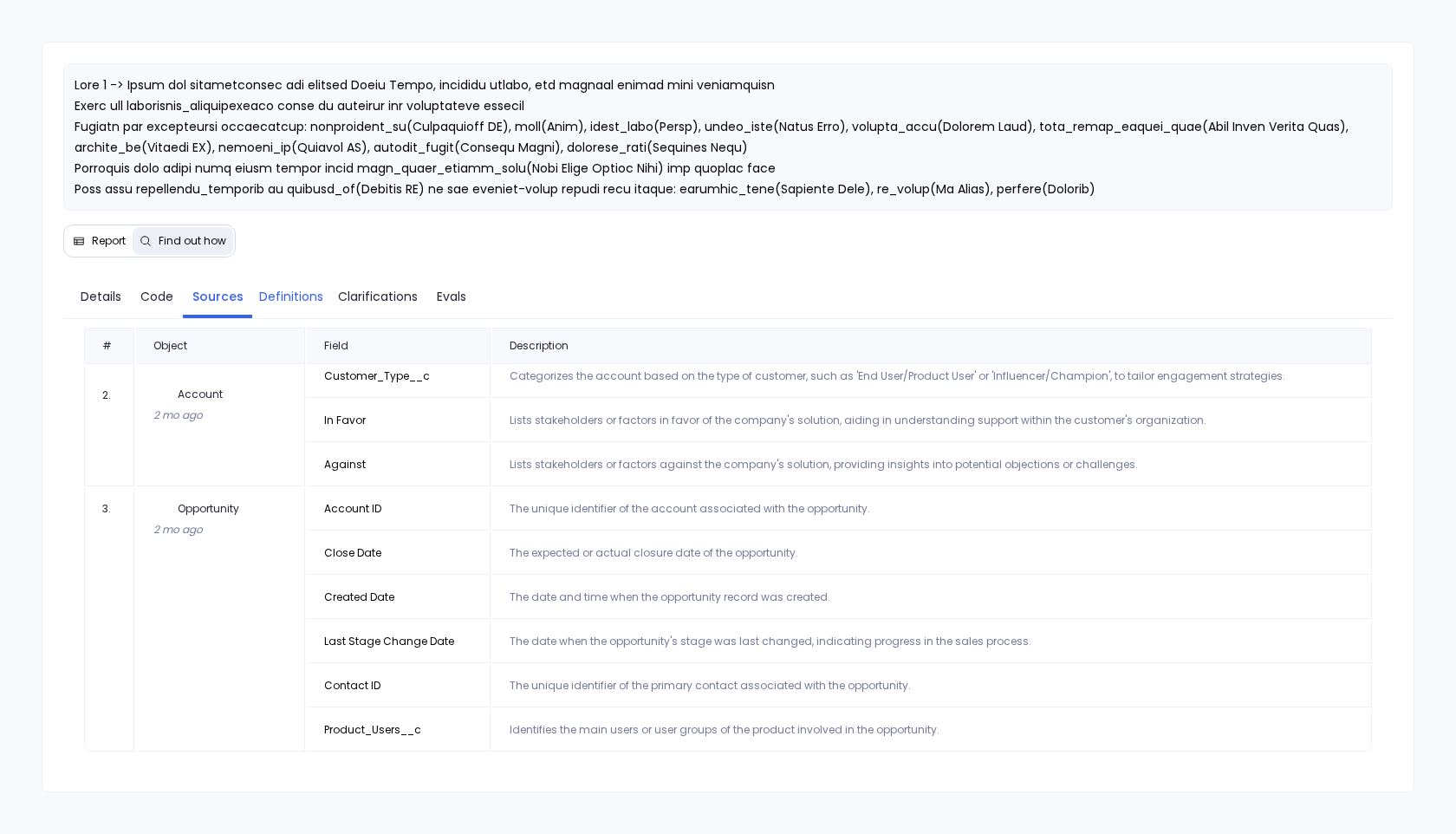
click at [281, 301] on span "Definitions" at bounding box center [291, 296] width 64 height 19
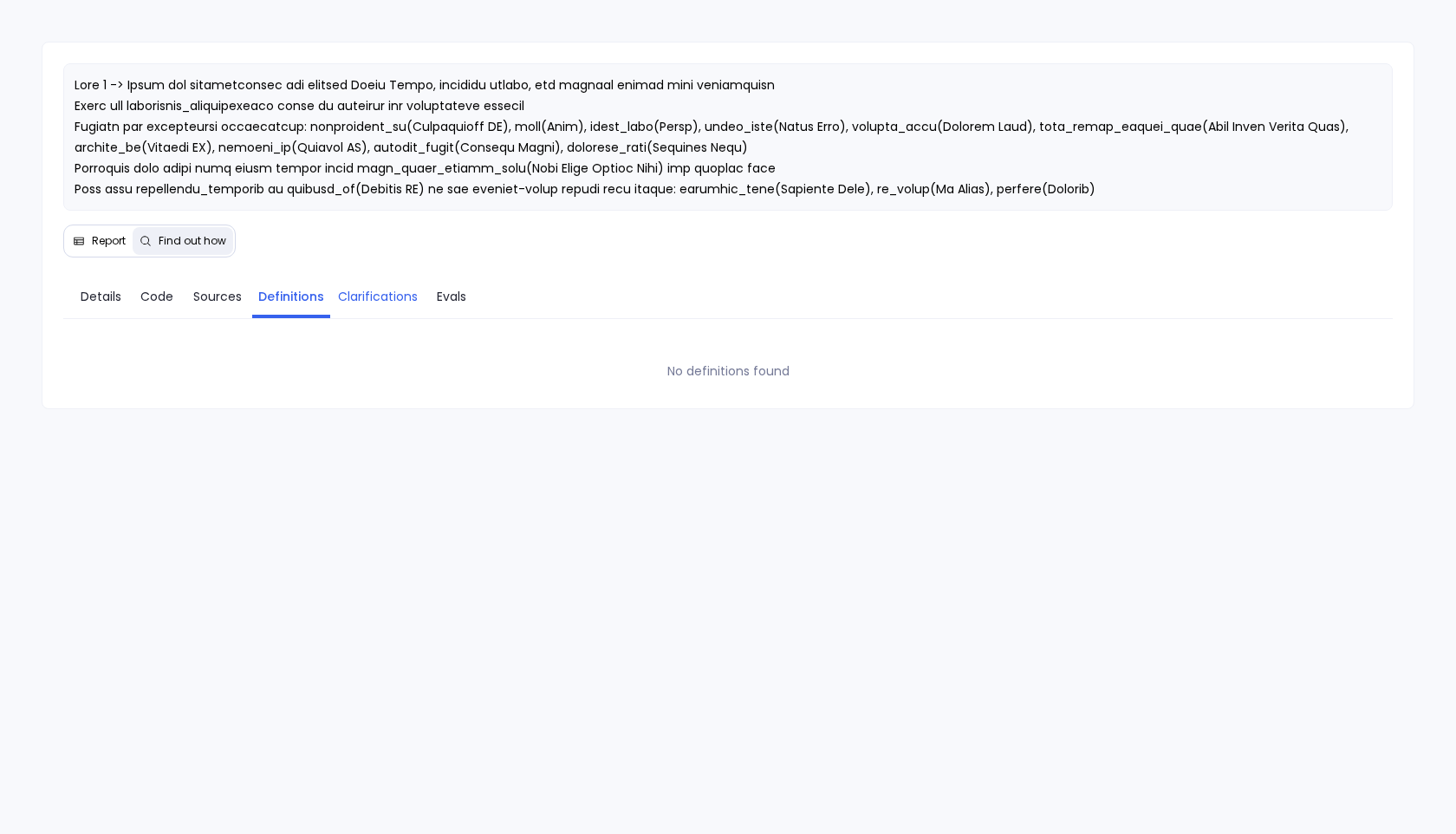
click at [365, 296] on span "Clarifications" at bounding box center [378, 296] width 80 height 19
click at [444, 295] on span "Evals" at bounding box center [451, 296] width 29 height 19
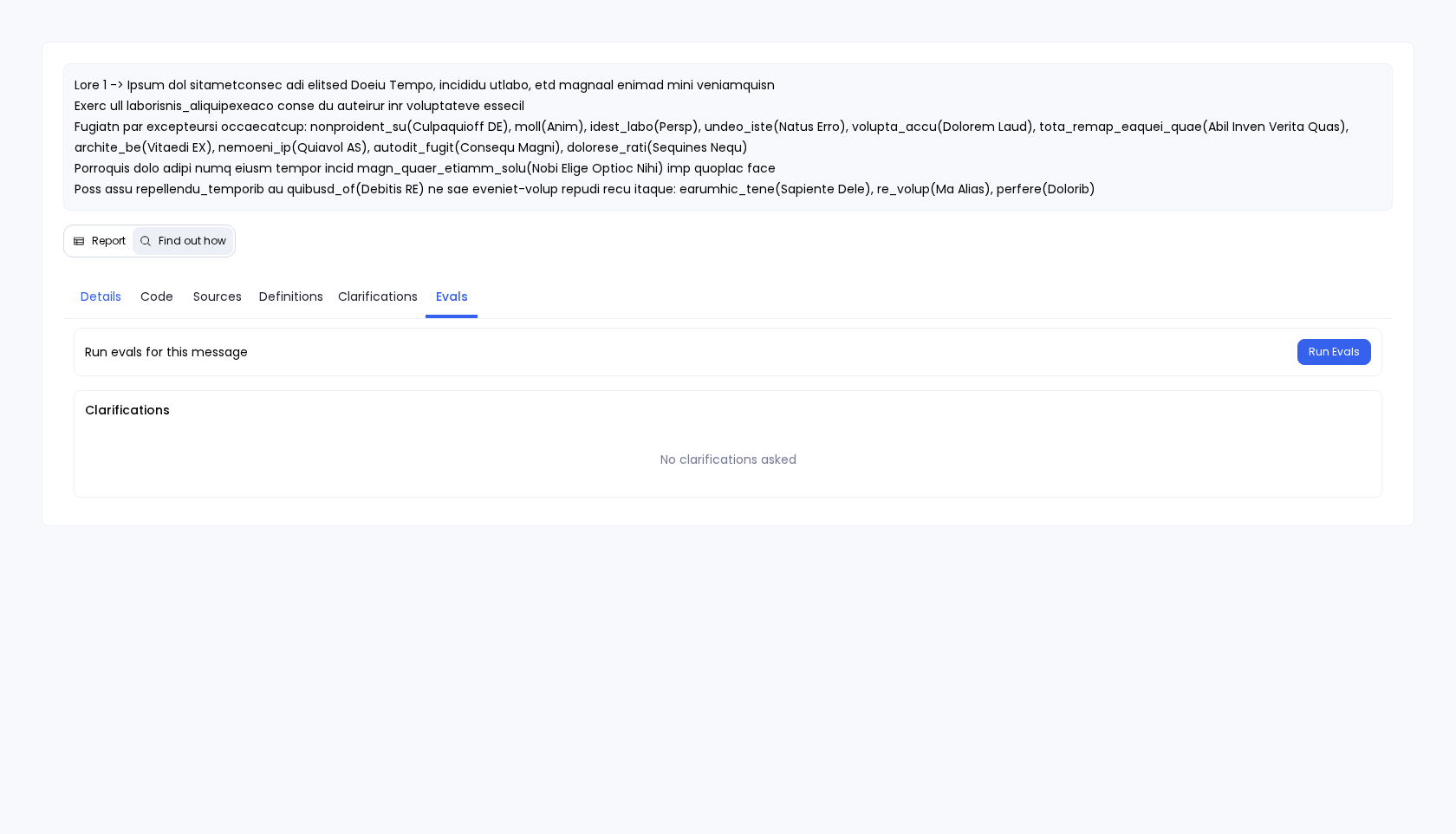
click at [91, 301] on span "Details" at bounding box center [101, 296] width 40 height 19
